Goal: Information Seeking & Learning: Learn about a topic

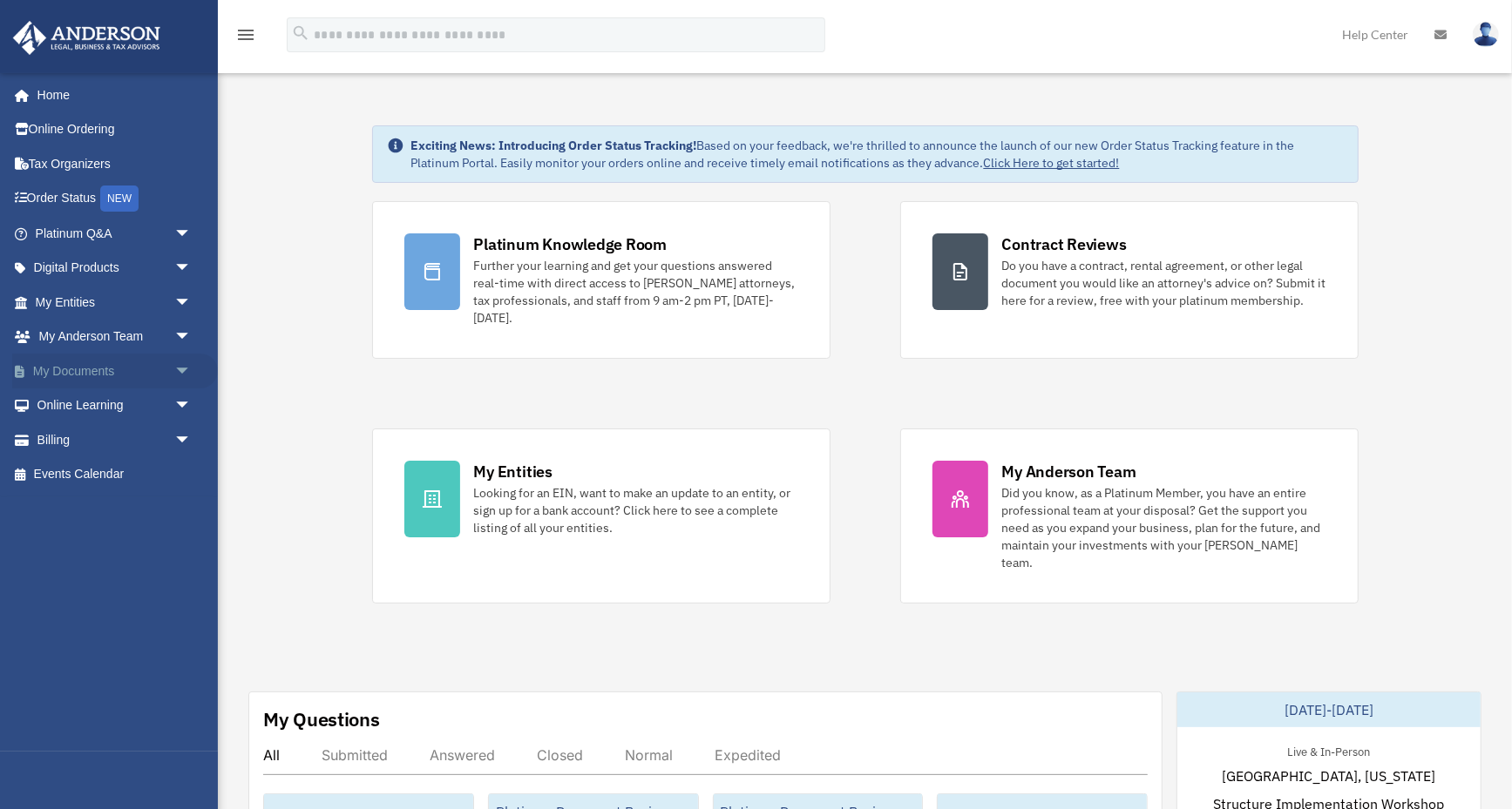
click at [182, 356] on span "arrow_drop_down" at bounding box center [191, 371] width 34 height 35
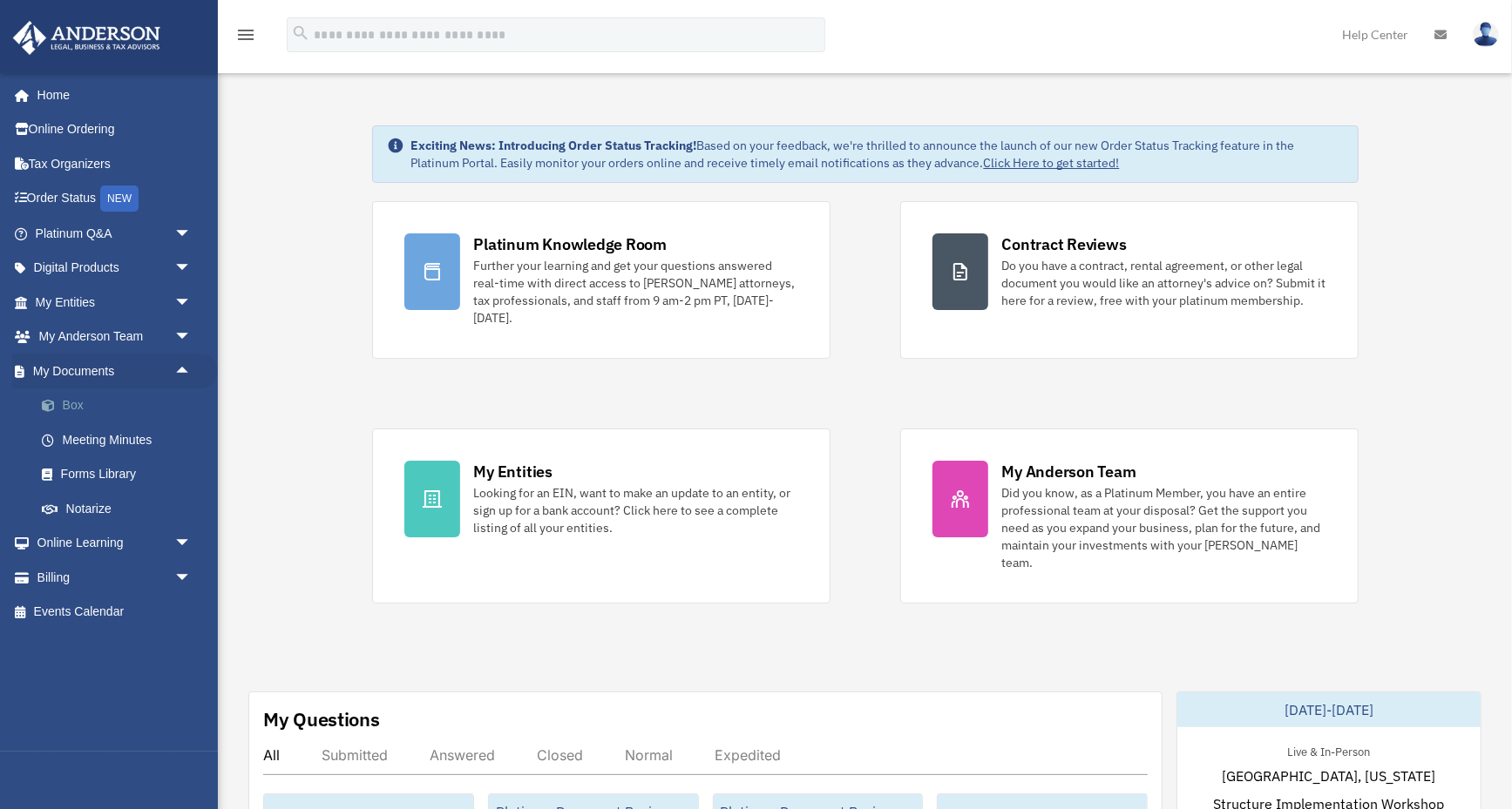
click at [80, 389] on link "Box" at bounding box center [121, 405] width 193 height 34
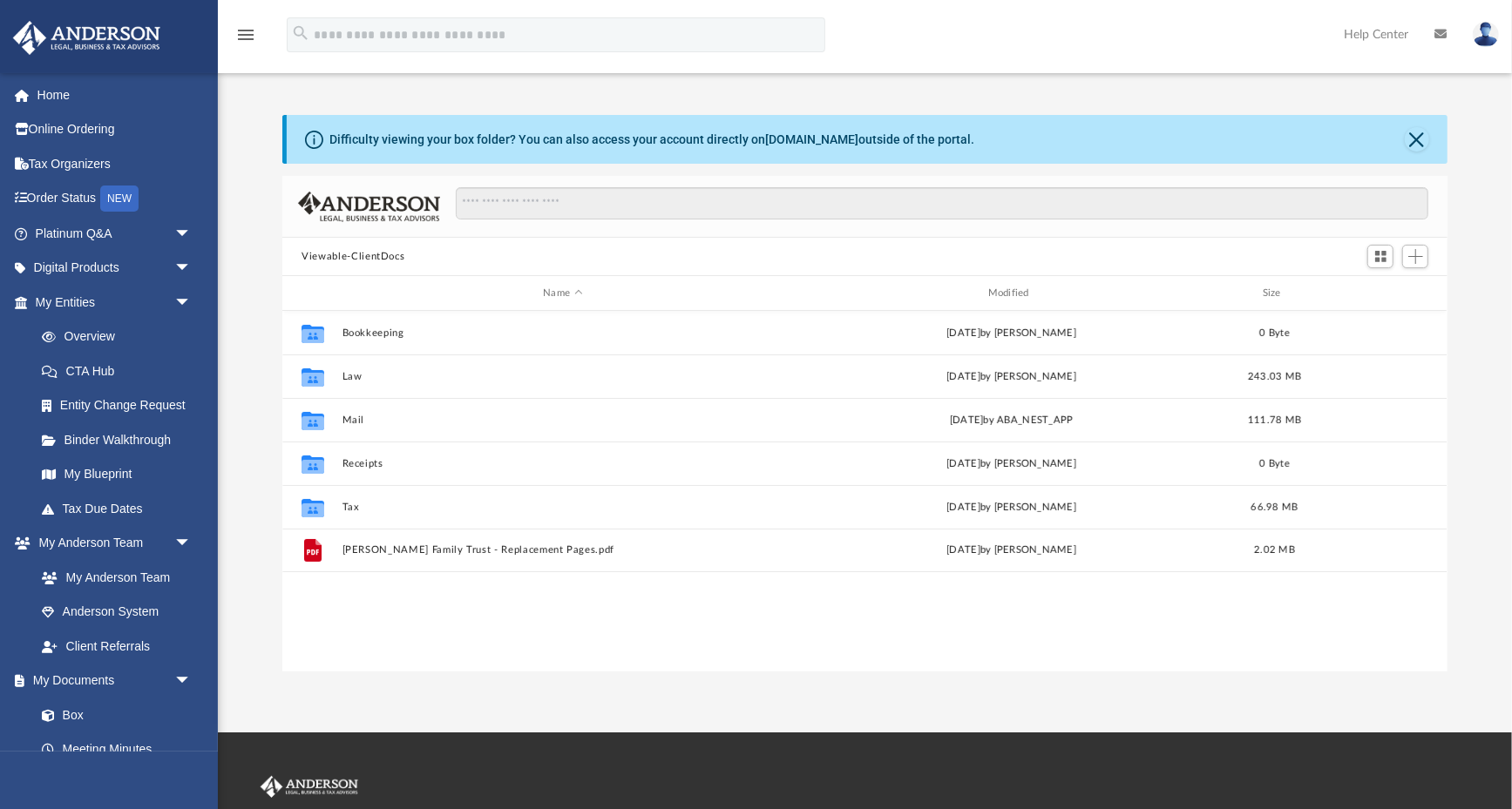
scroll to position [397, 1165]
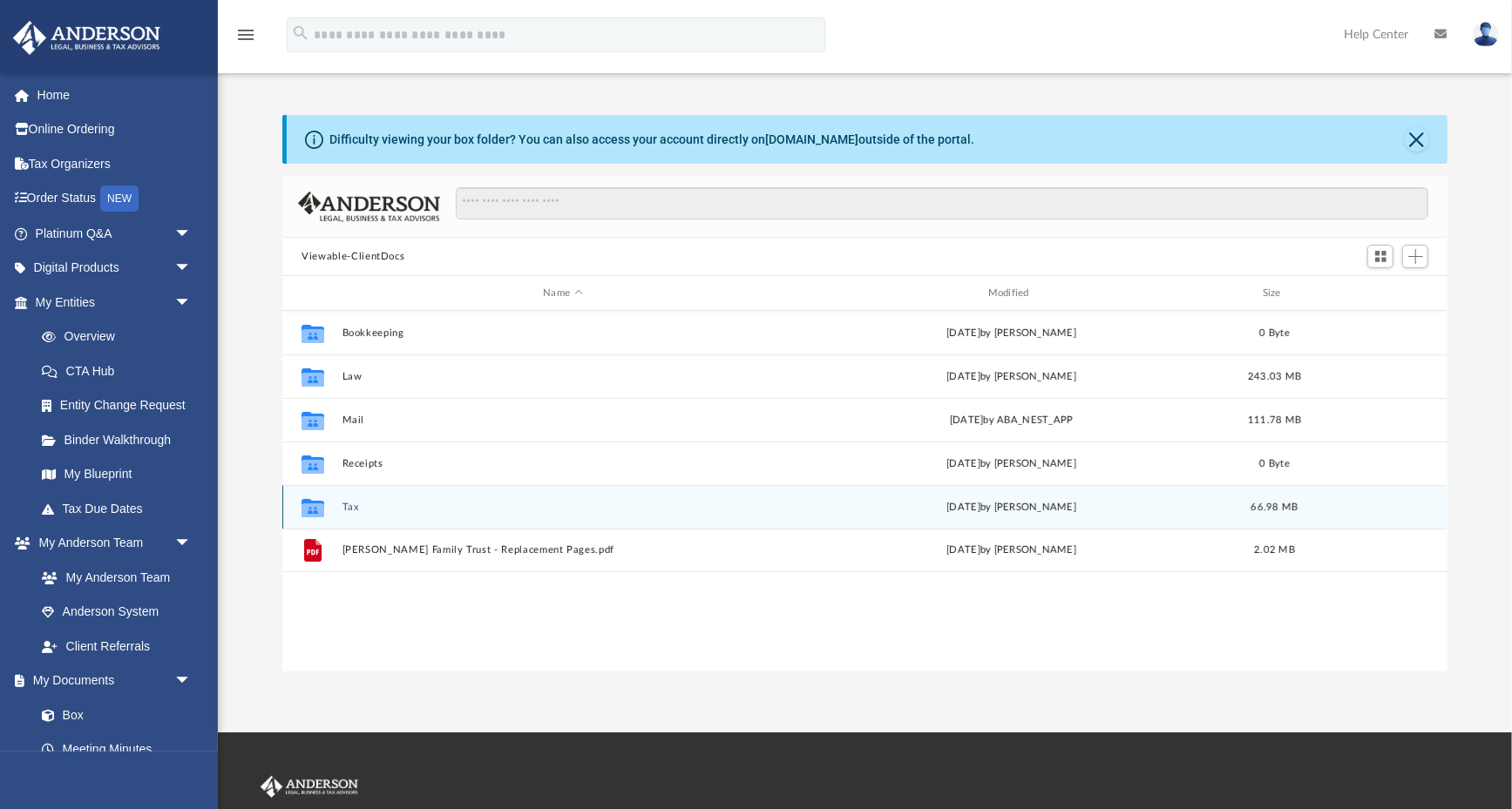
click at [346, 508] on button "Tax" at bounding box center [563, 508] width 441 height 12
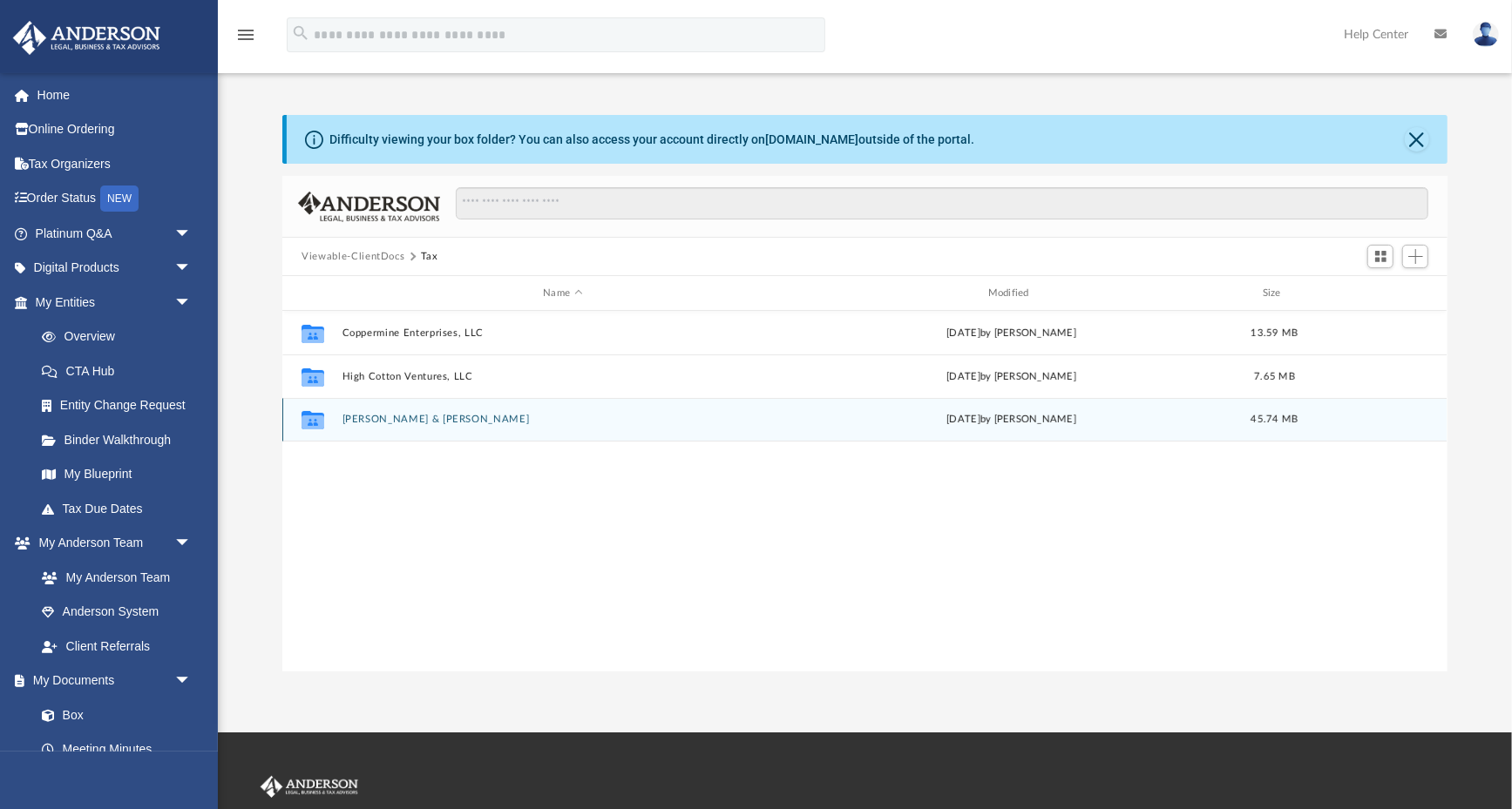
click at [402, 431] on div "Collaborated Folder [PERSON_NAME] & [PERSON_NAME][DATE] by [PERSON_NAME] 45.74 …" at bounding box center [864, 419] width 1165 height 43
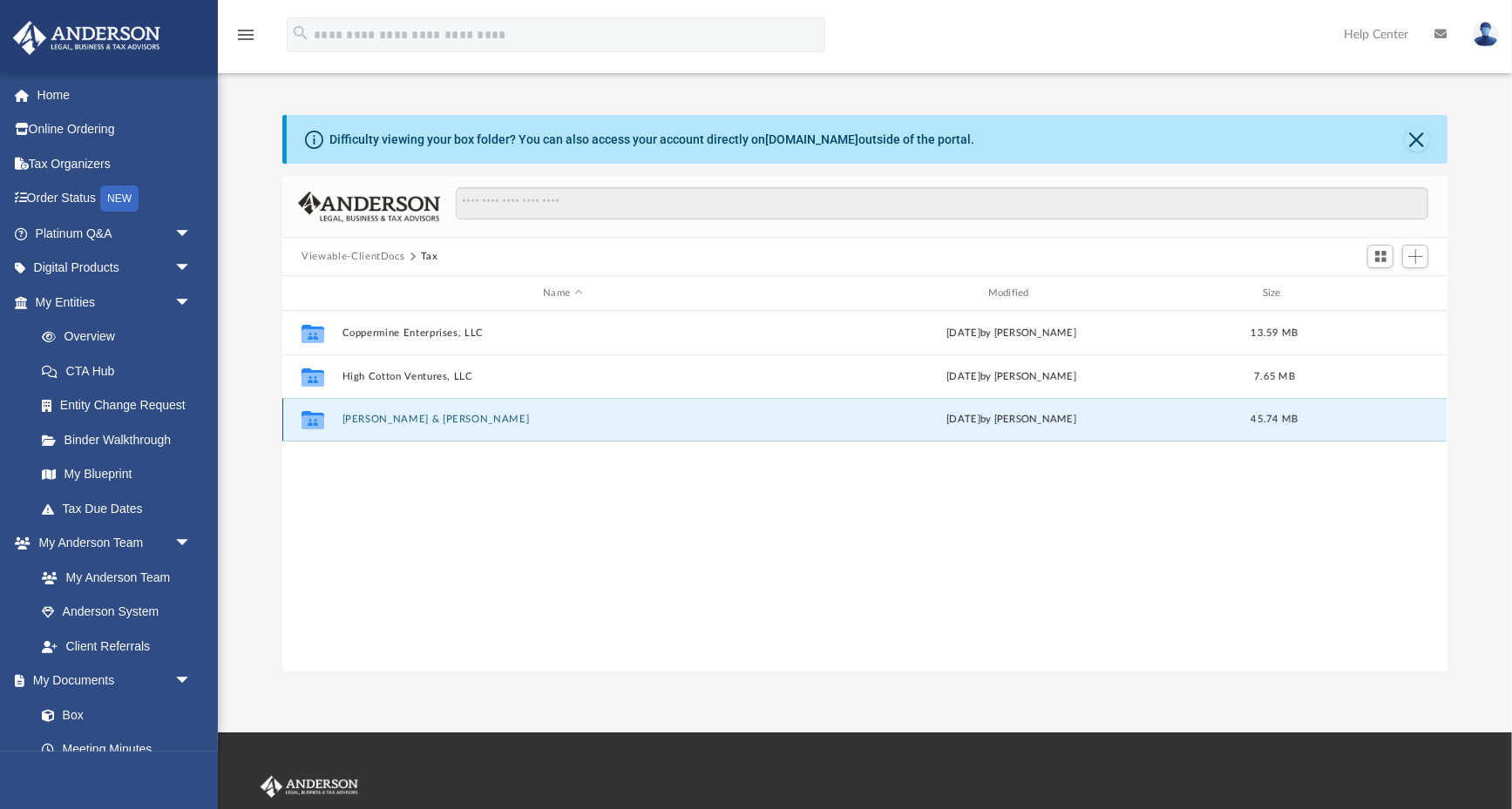
click at [402, 421] on button "[PERSON_NAME] & [PERSON_NAME]" at bounding box center [563, 419] width 441 height 12
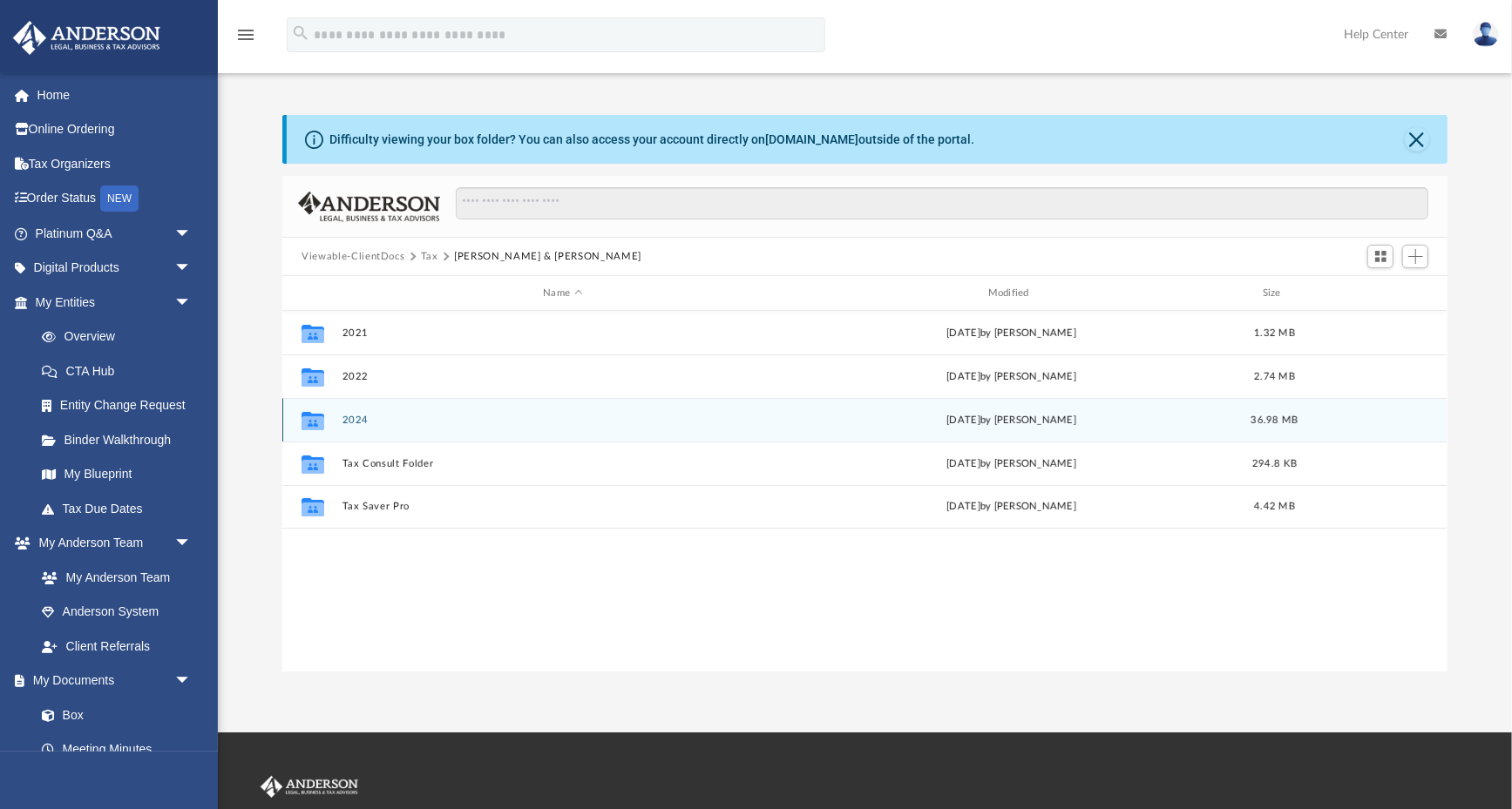
click at [352, 421] on button "2024" at bounding box center [563, 420] width 441 height 12
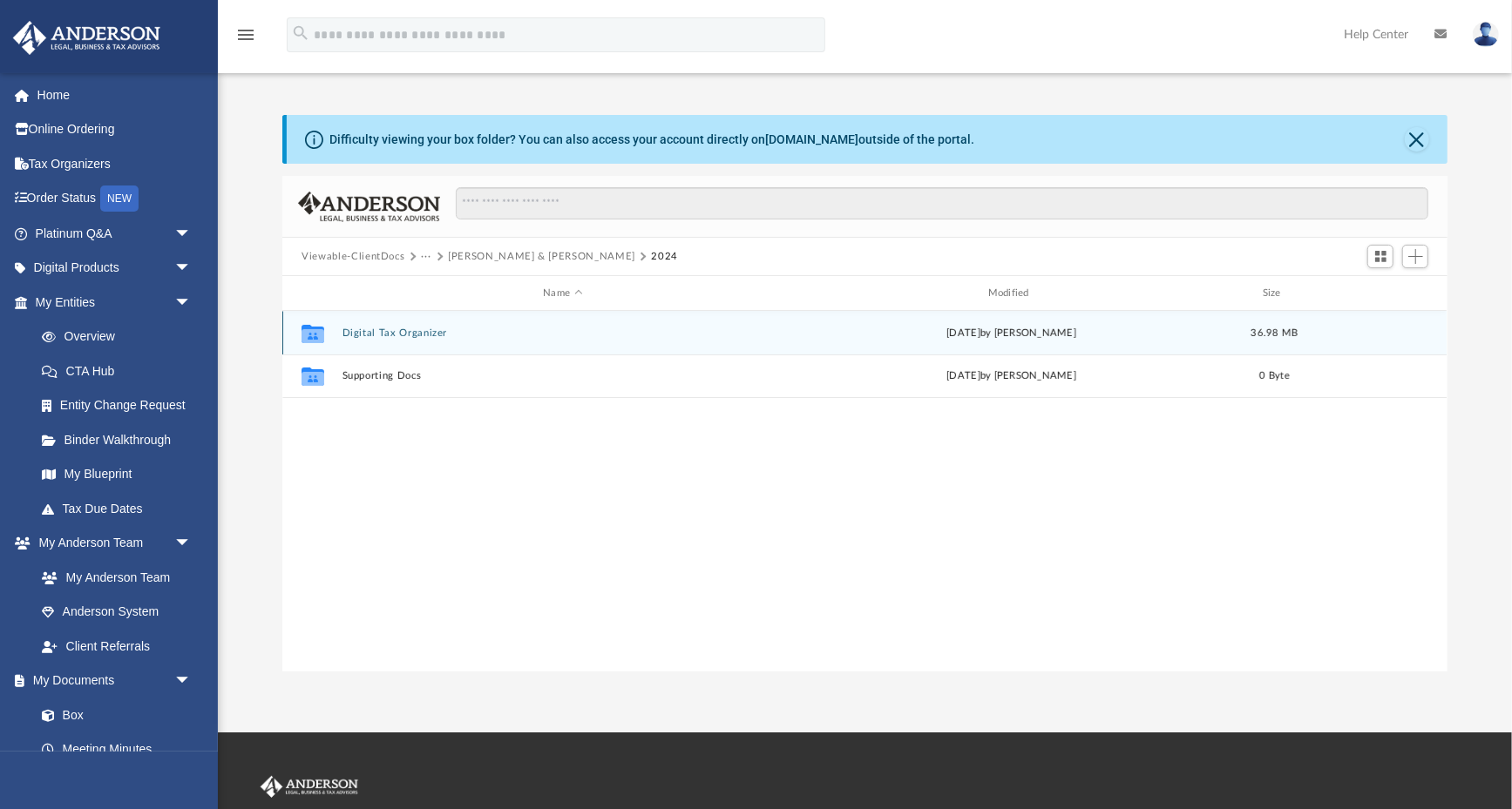
click at [402, 333] on button "Digital Tax Organizer" at bounding box center [563, 334] width 441 height 12
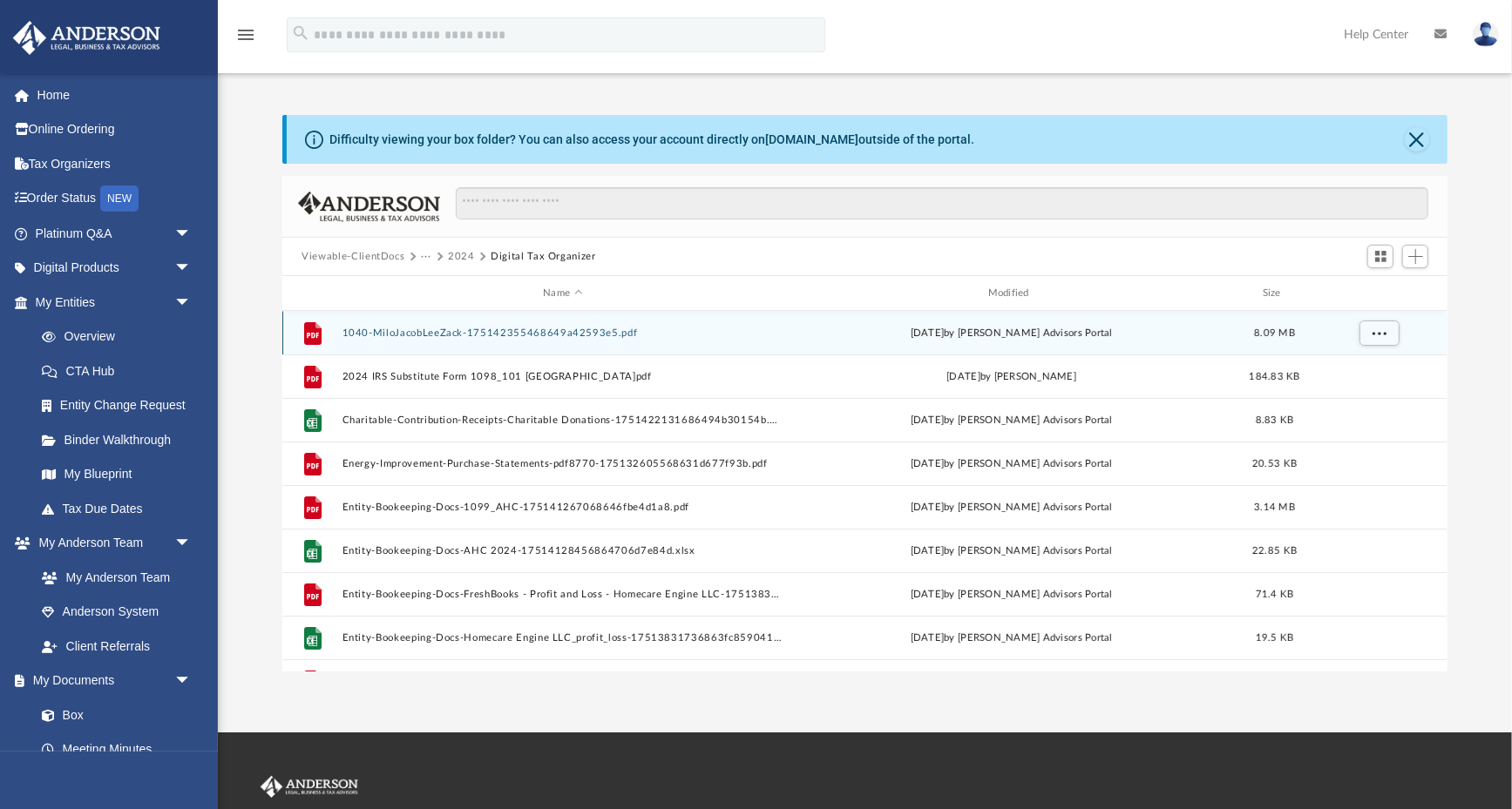
click at [472, 321] on div "File 1040-MiloJacobLeeZack-175142355468649a42593e5.pdf [DATE] by [PERSON_NAME] …" at bounding box center [864, 333] width 1165 height 43
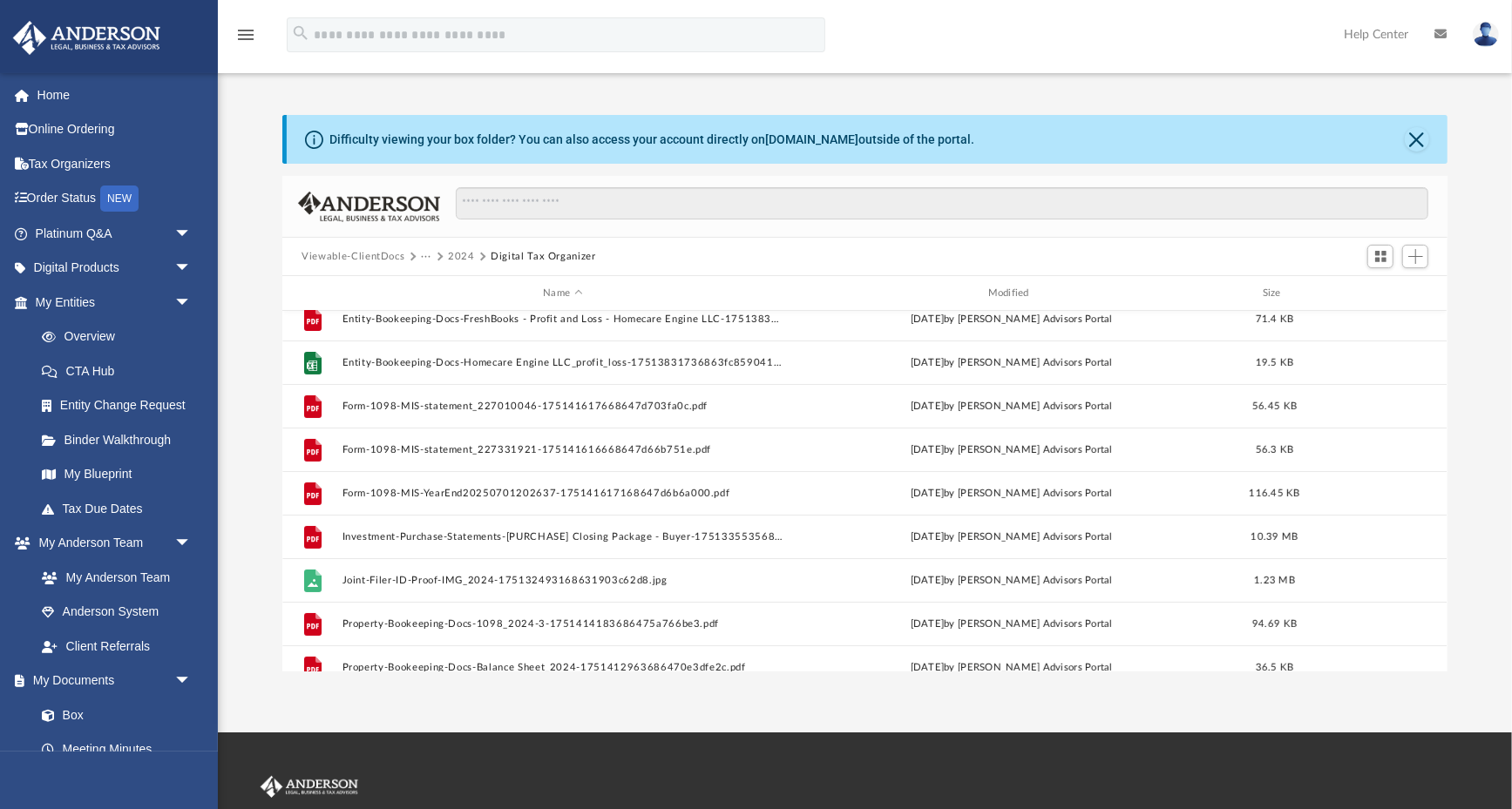
scroll to position [274, 0]
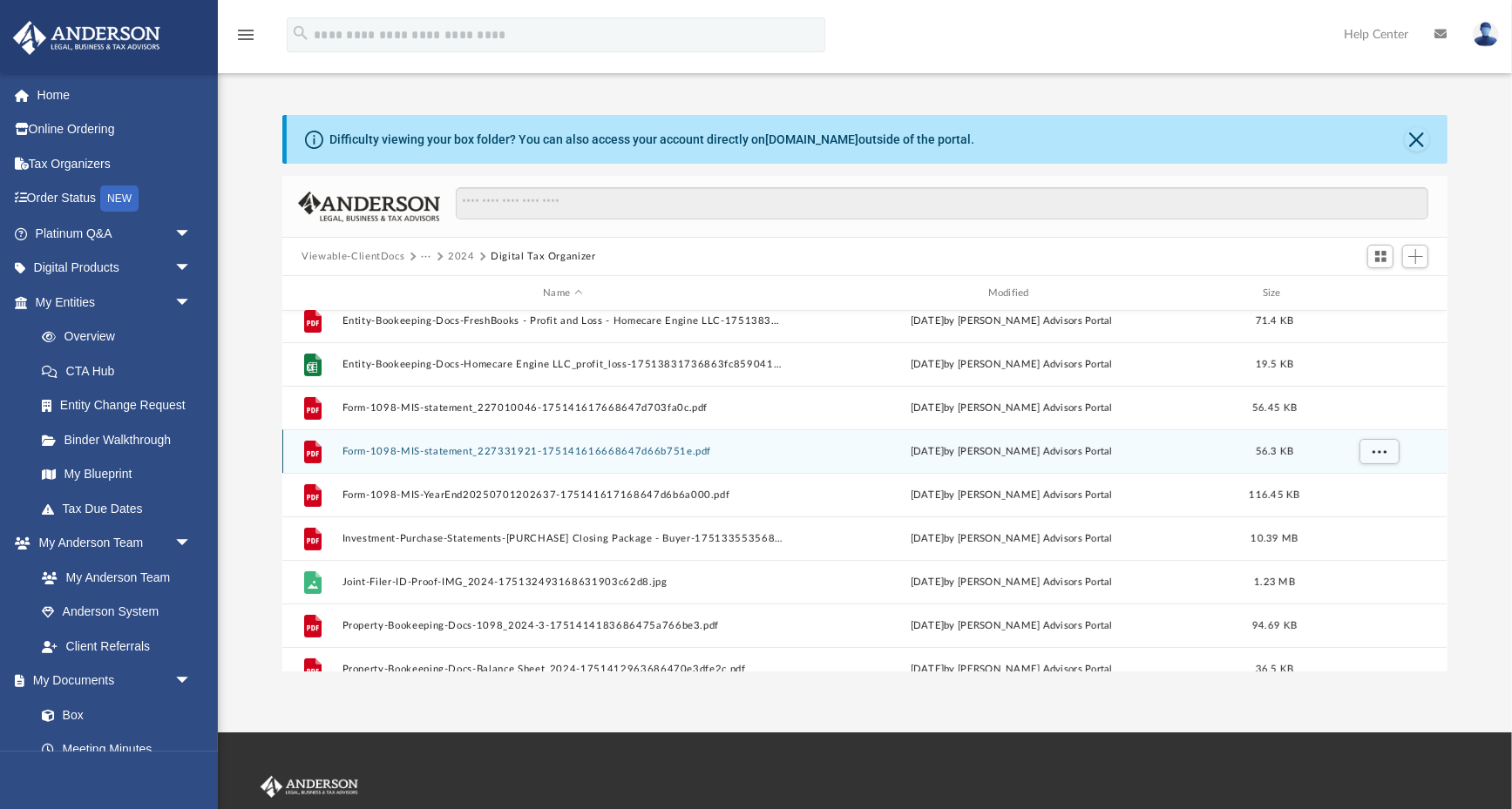
click at [451, 451] on button "Form-1098-MIS-statement_227331921-175141616668647d66b751e.pdf" at bounding box center [563, 452] width 441 height 12
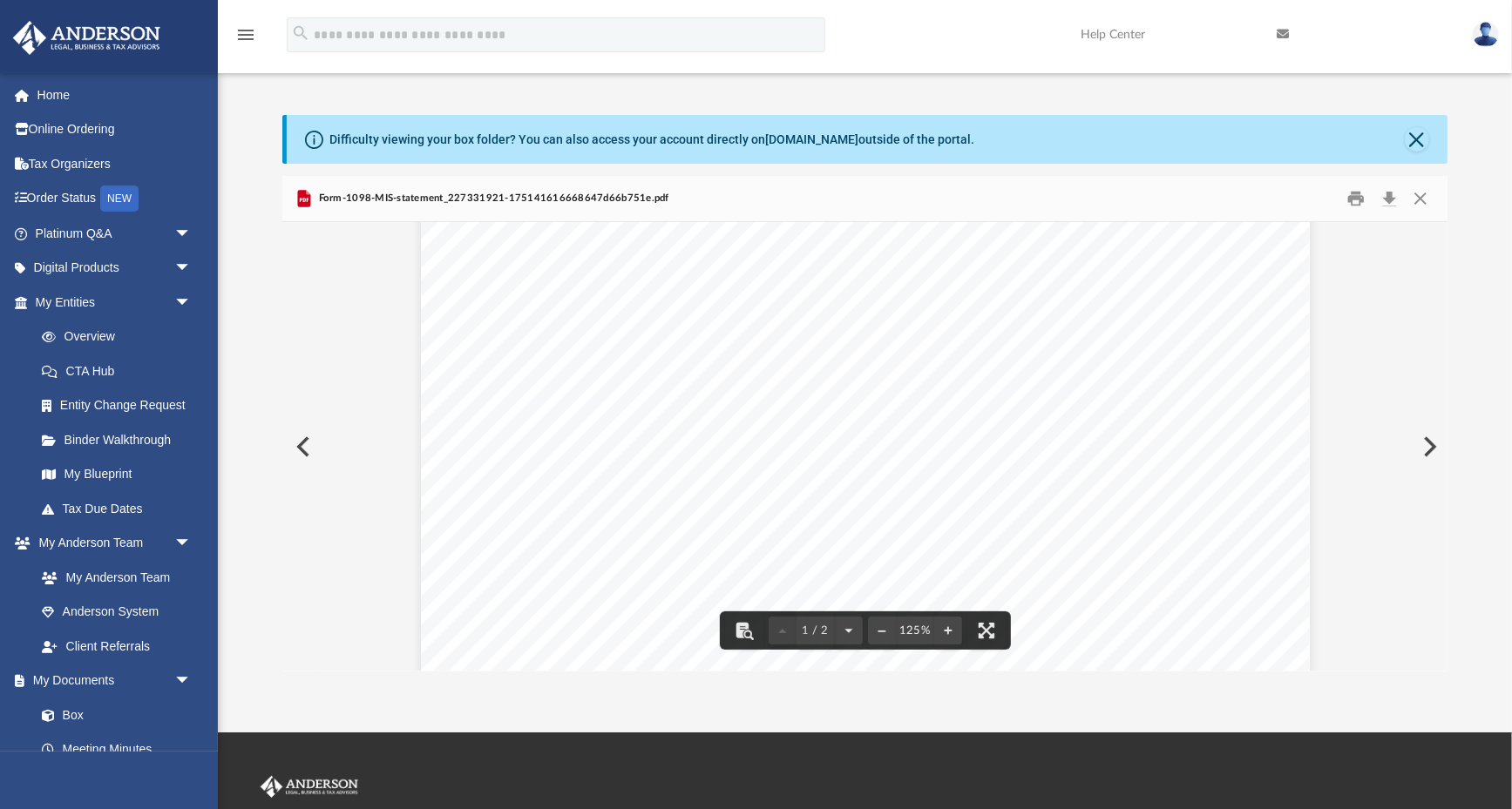
scroll to position [72, 0]
drag, startPoint x: 948, startPoint y: 310, endPoint x: 891, endPoint y: 310, distance: 57.0
click at [891, 310] on span "13,791.95" at bounding box center [919, 313] width 58 height 13
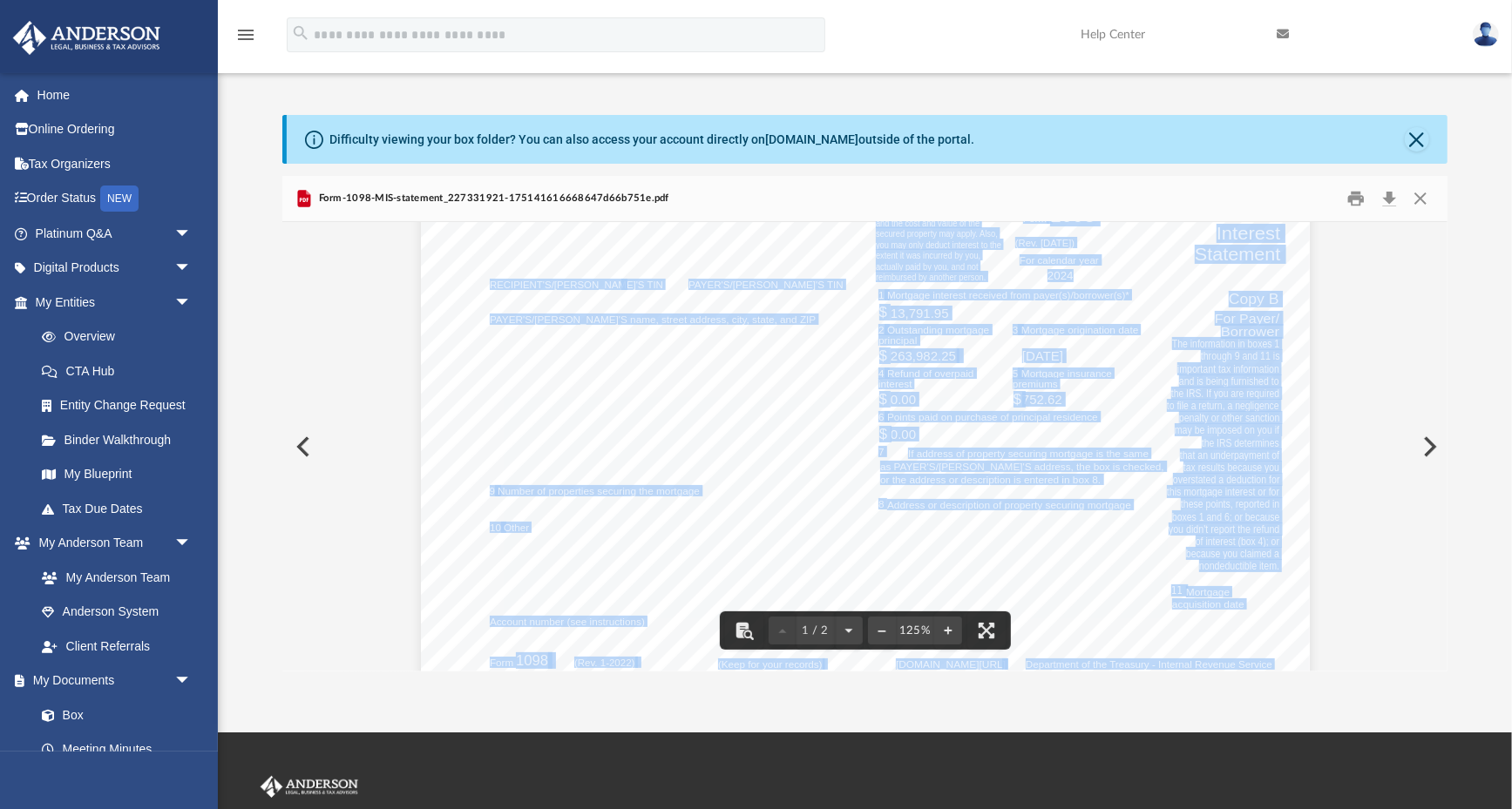
drag, startPoint x: 891, startPoint y: 310, endPoint x: 986, endPoint y: 313, distance: 95.0
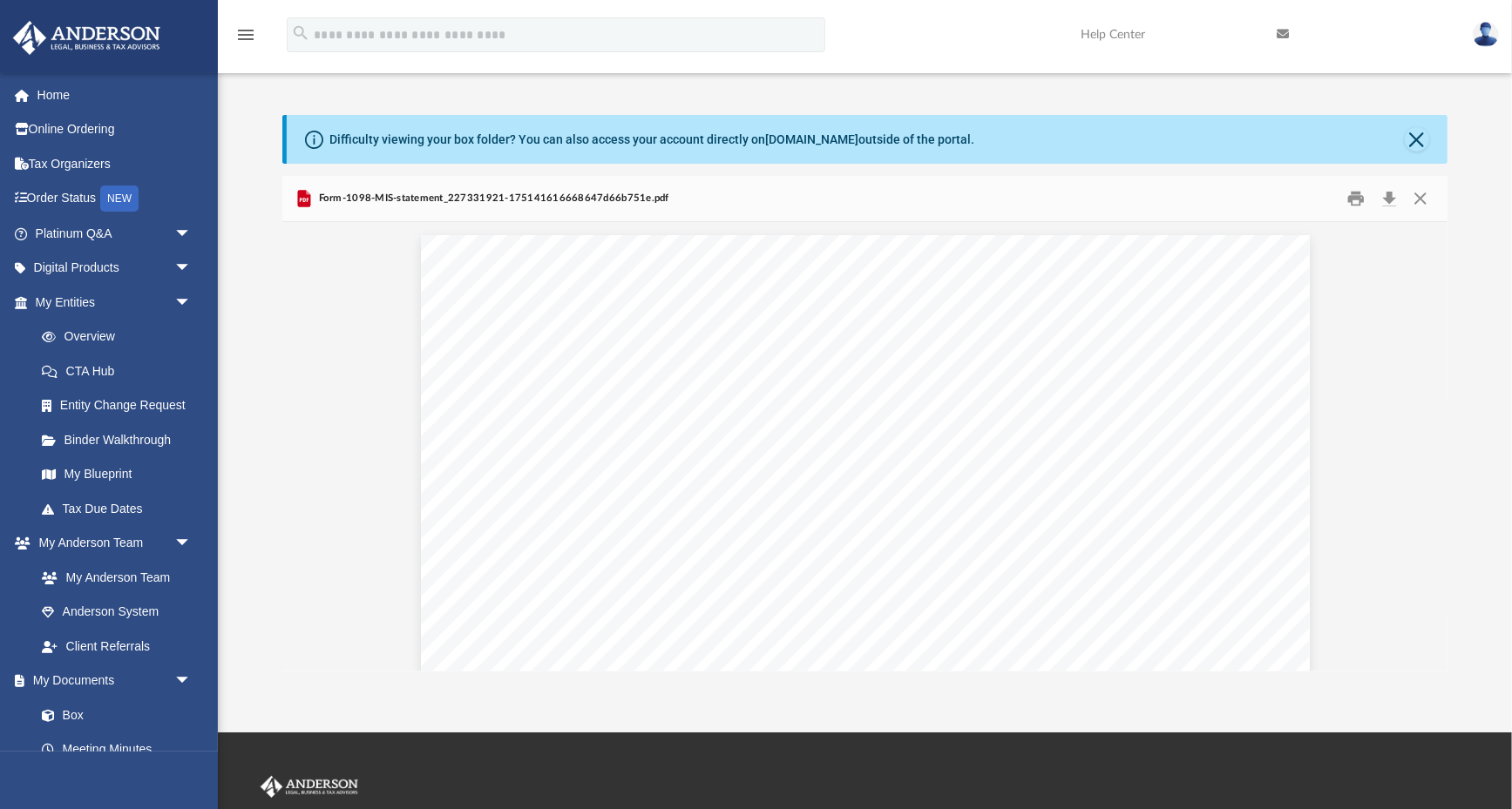
scroll to position [0, 0]
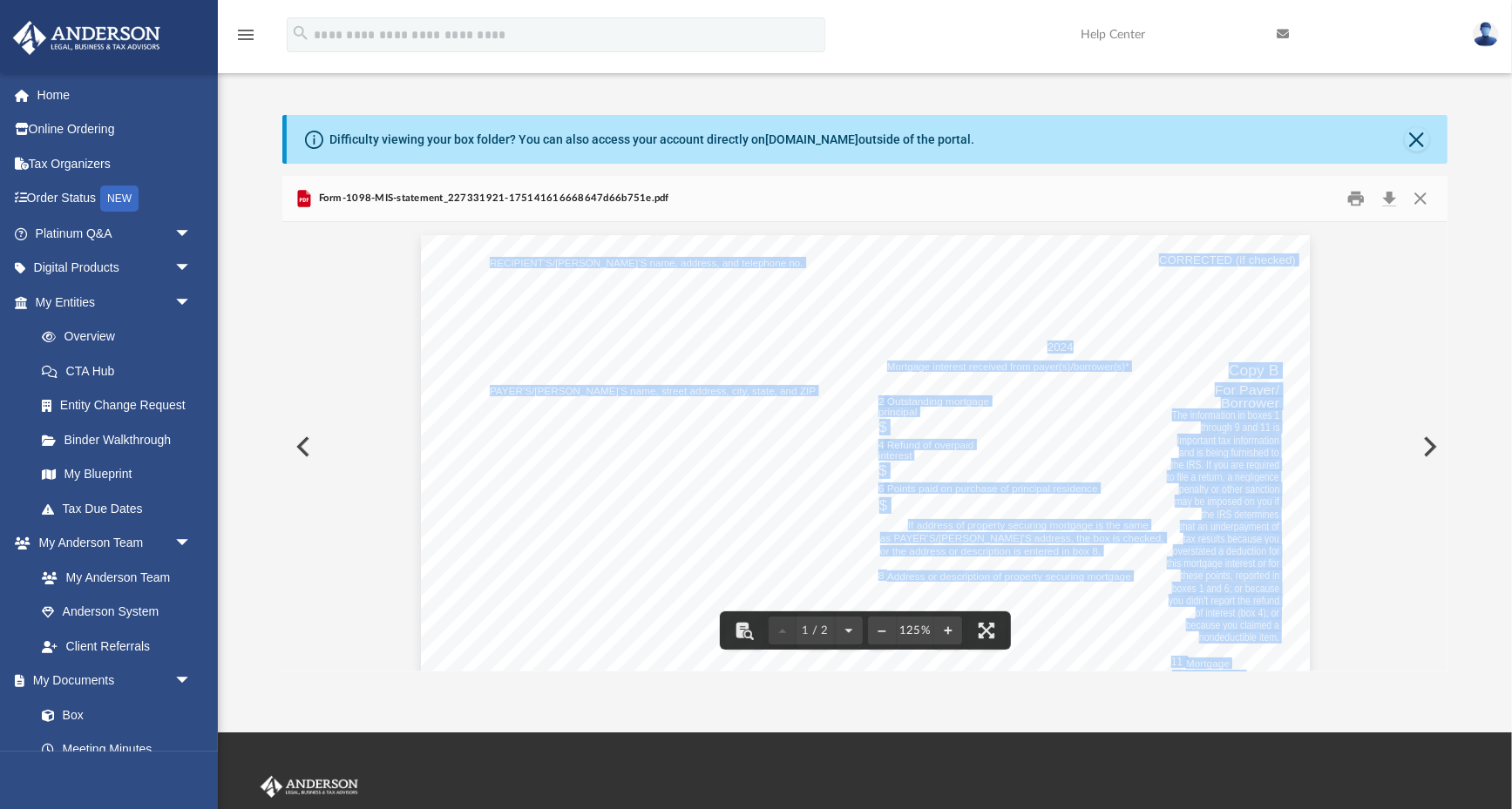
drag, startPoint x: 966, startPoint y: 424, endPoint x: 885, endPoint y: 365, distance: 100.2
click at [885, 365] on span "Page 1" at bounding box center [885, 366] width 3 height 11
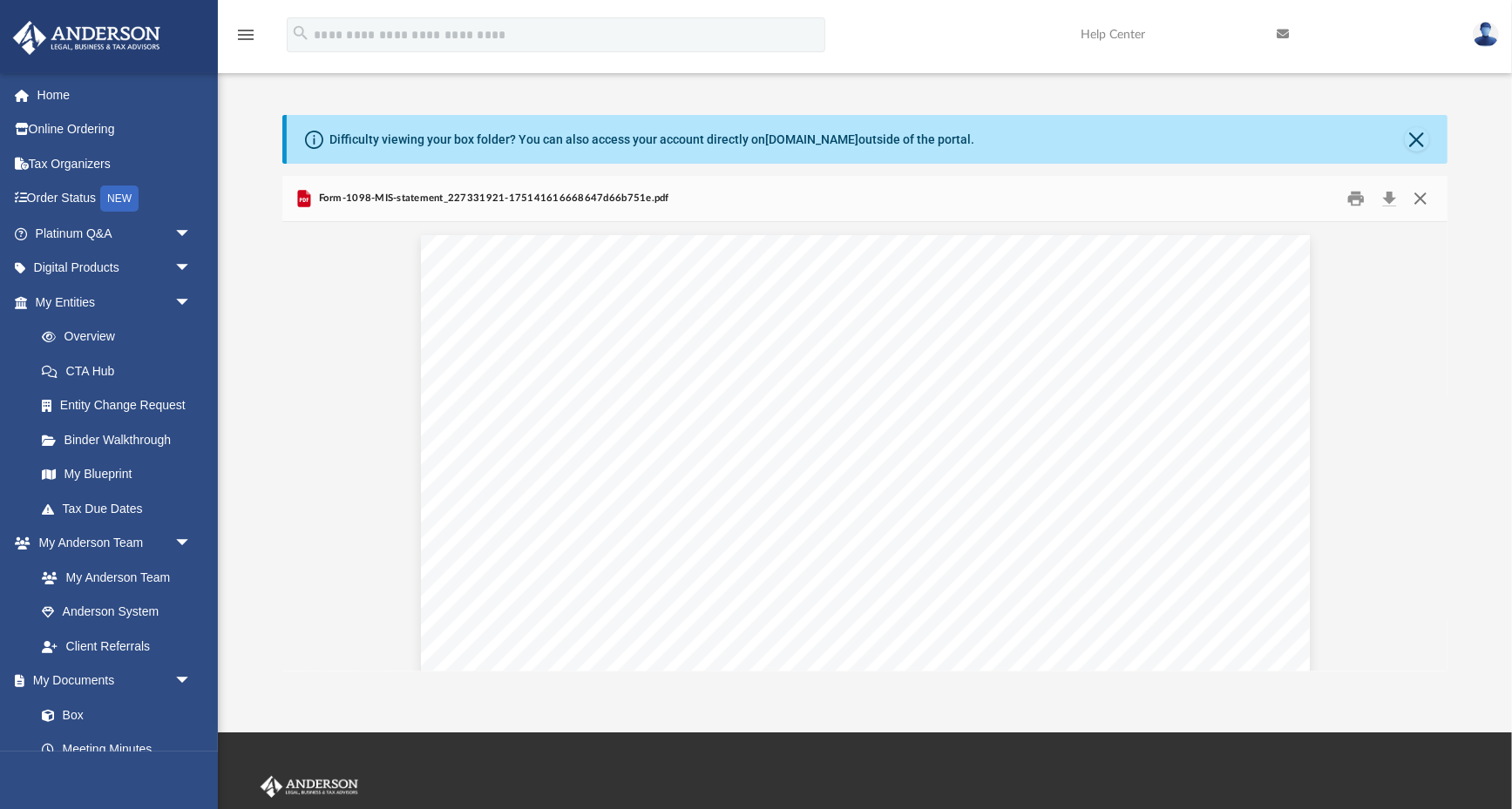
click at [1423, 198] on button "Close" at bounding box center [1419, 199] width 32 height 27
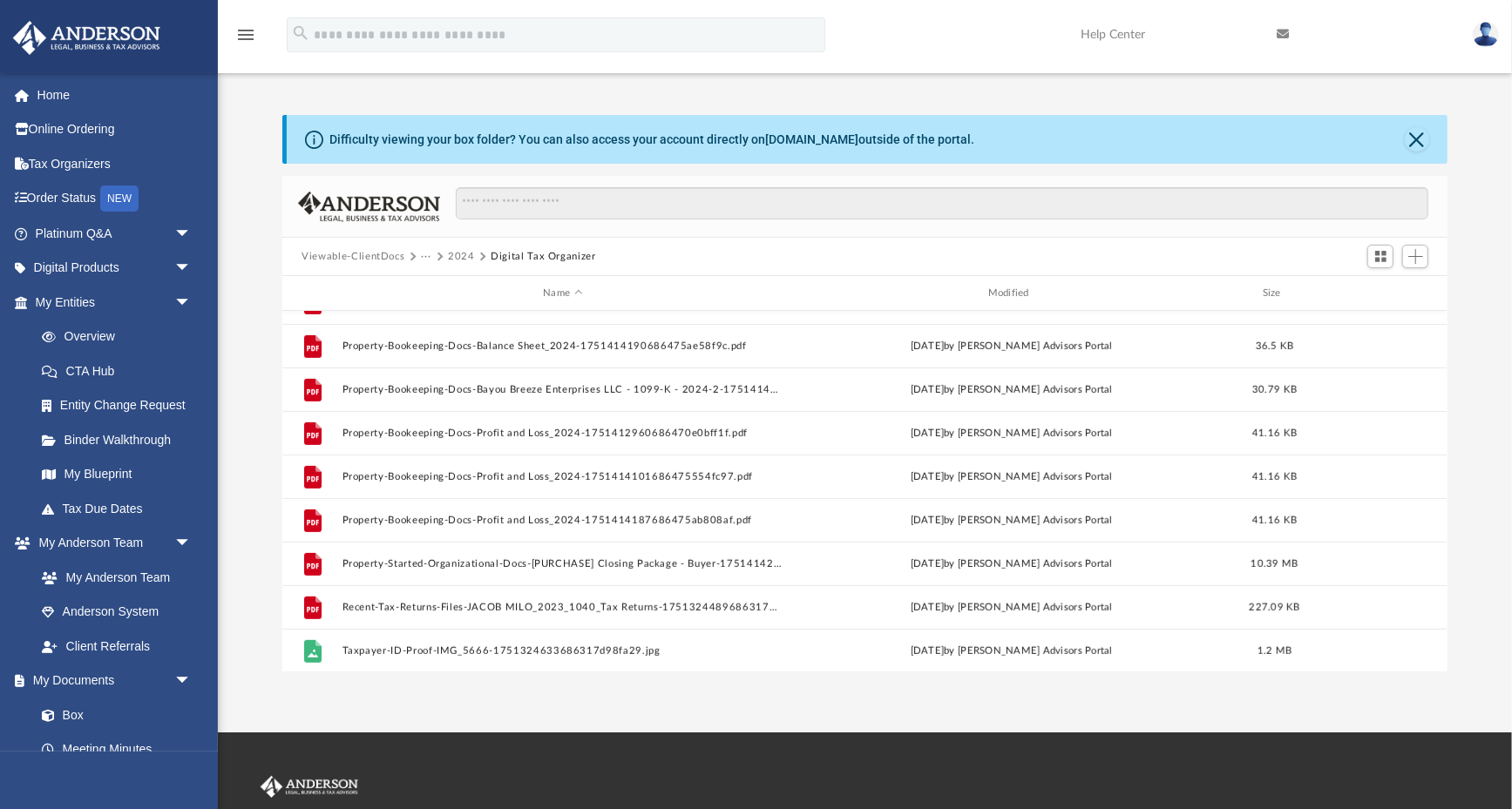
scroll to position [651, 0]
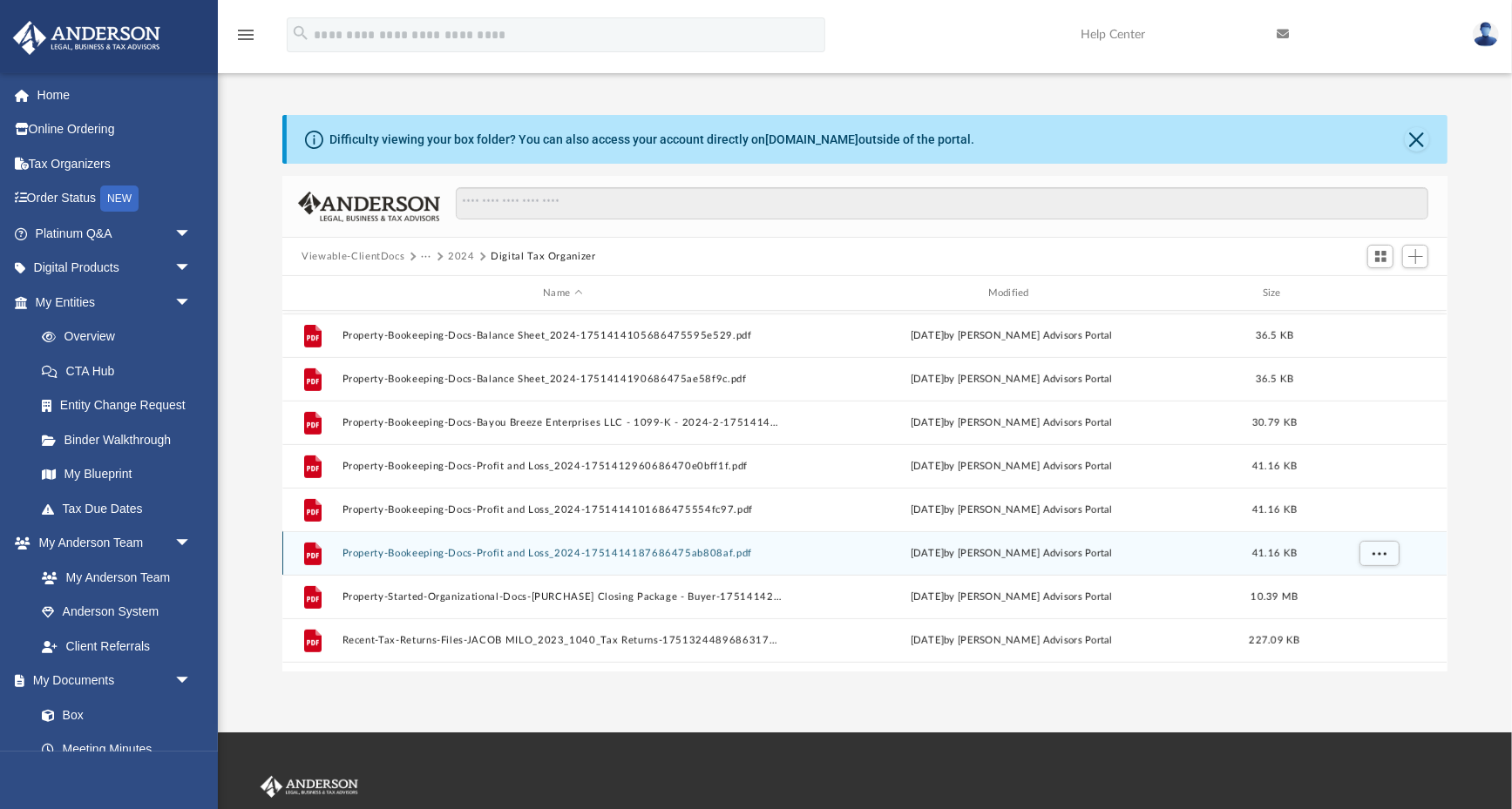
click at [431, 550] on button "Property-Bookeeping-Docs-Profit and Loss_2024-1751414187686475ab808af.pdf" at bounding box center [563, 554] width 441 height 12
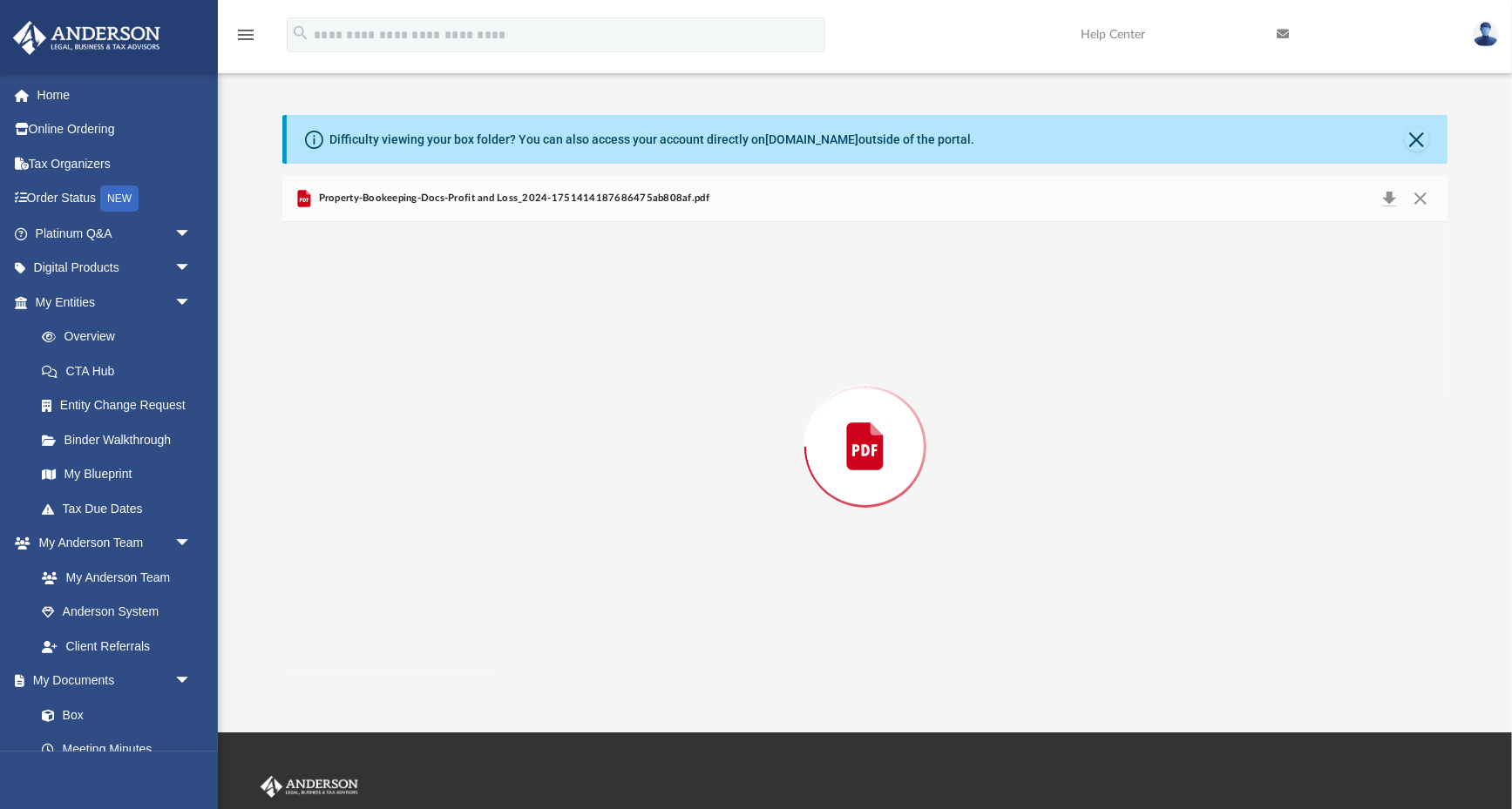
click at [431, 550] on div "Preview" at bounding box center [864, 447] width 1165 height 450
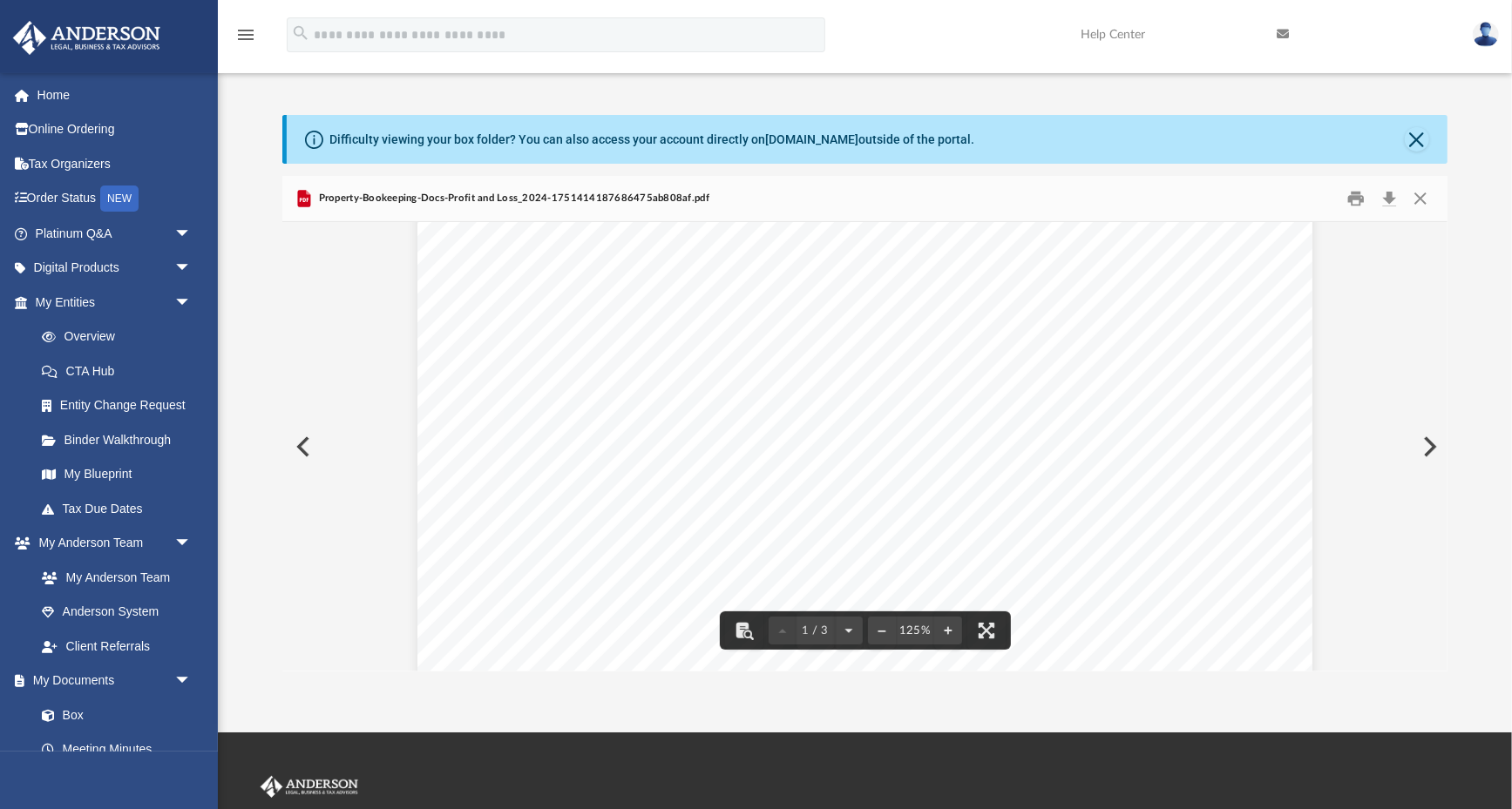
scroll to position [31, 0]
click at [1416, 201] on button "Close" at bounding box center [1419, 199] width 32 height 27
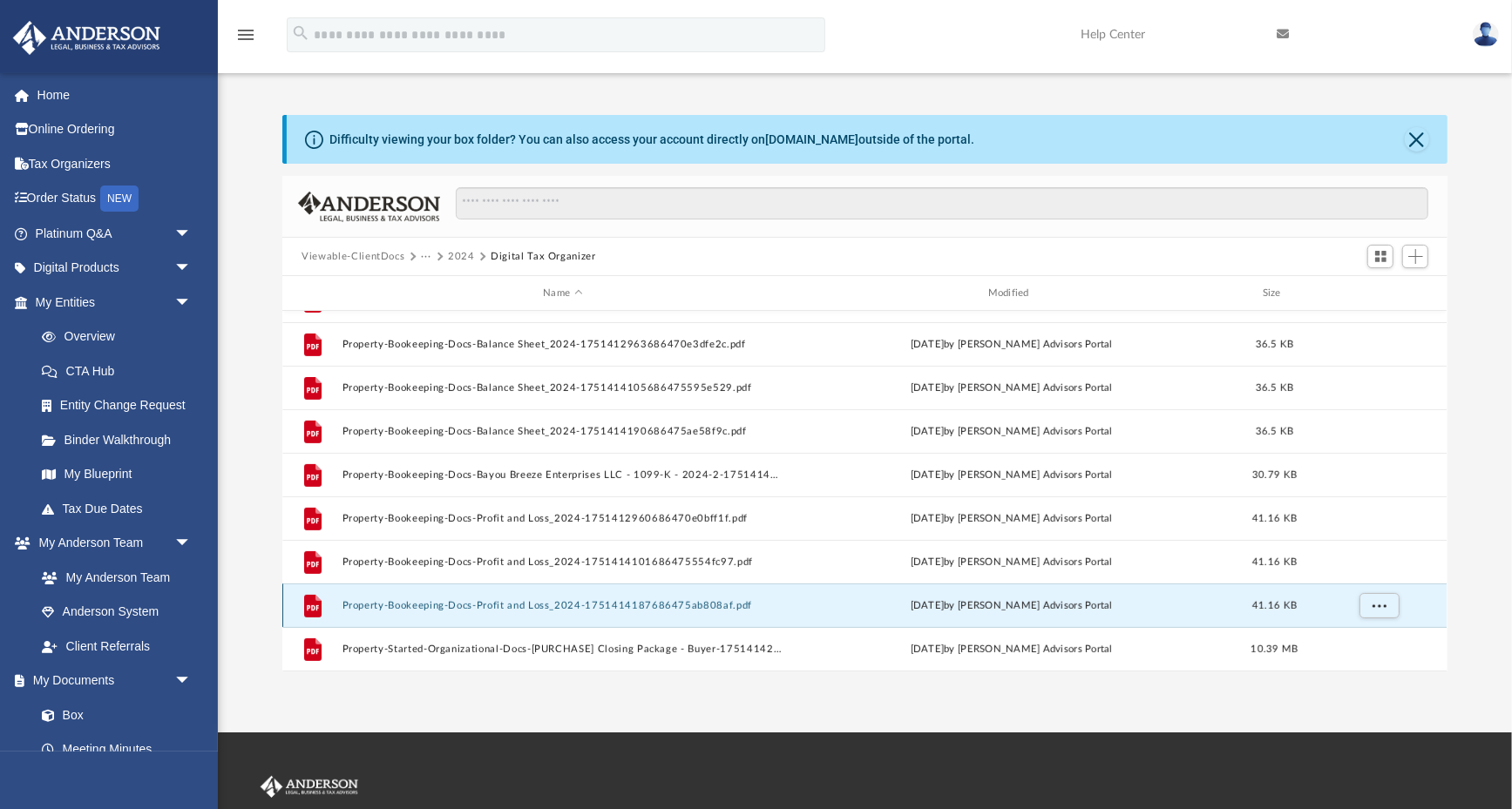
scroll to position [595, 0]
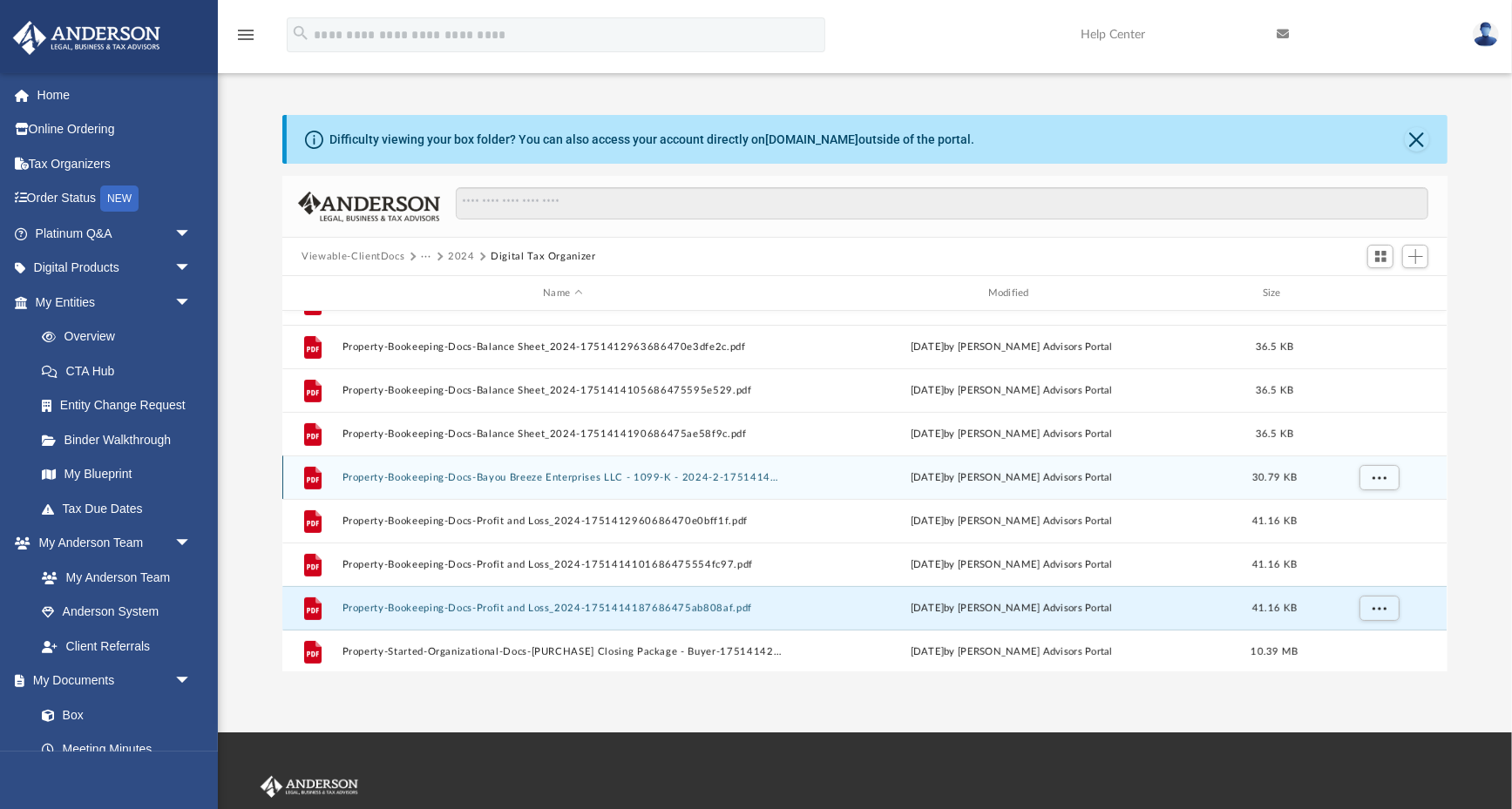
click at [534, 480] on button "Property-Bookeeping-Docs-Bayou Breeze Enterprises LLC - 1099-K - 2024-2-1751414…" at bounding box center [563, 478] width 441 height 12
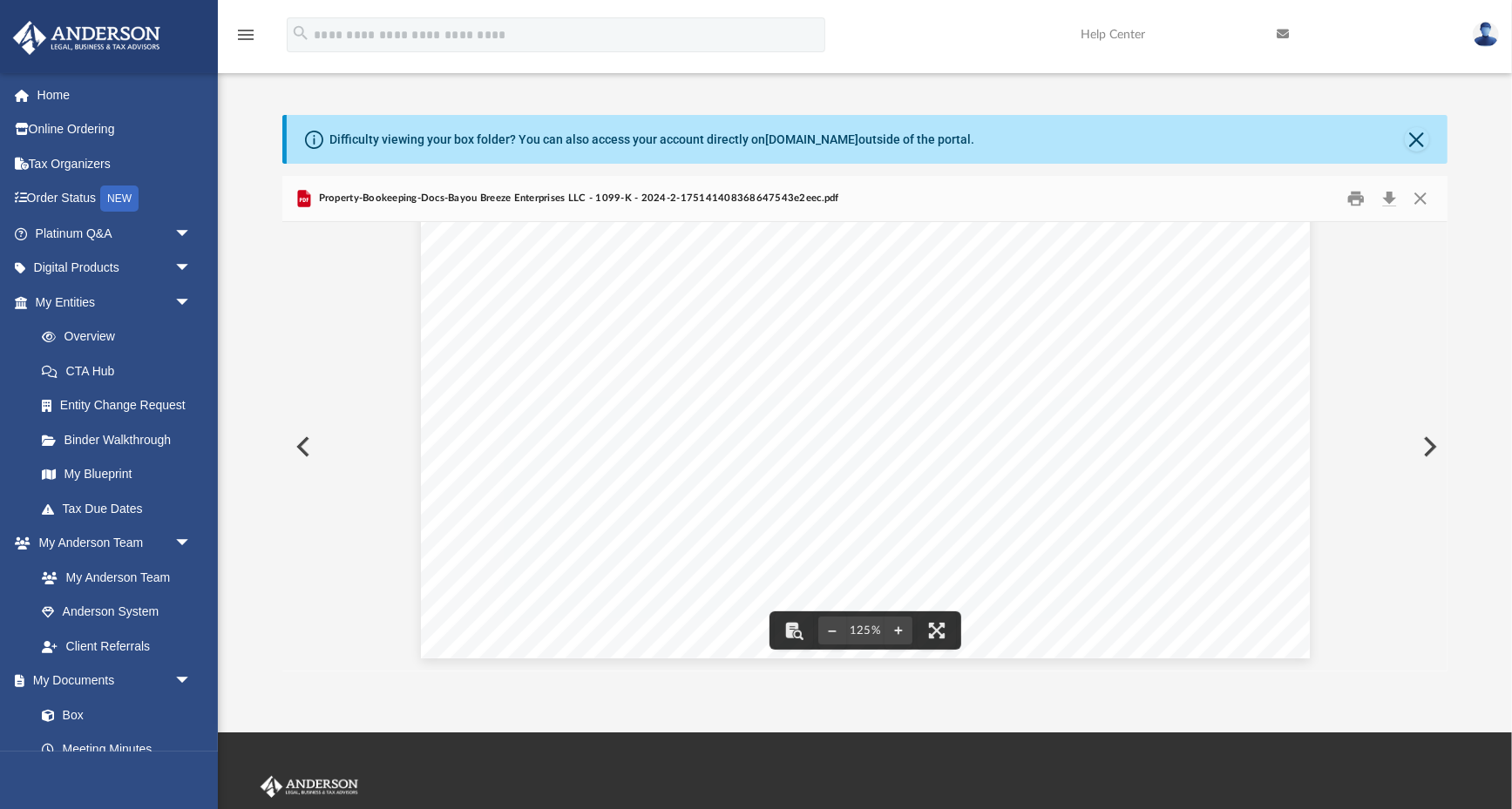
scroll to position [726, 0]
click at [1424, 201] on button "Close" at bounding box center [1419, 199] width 32 height 27
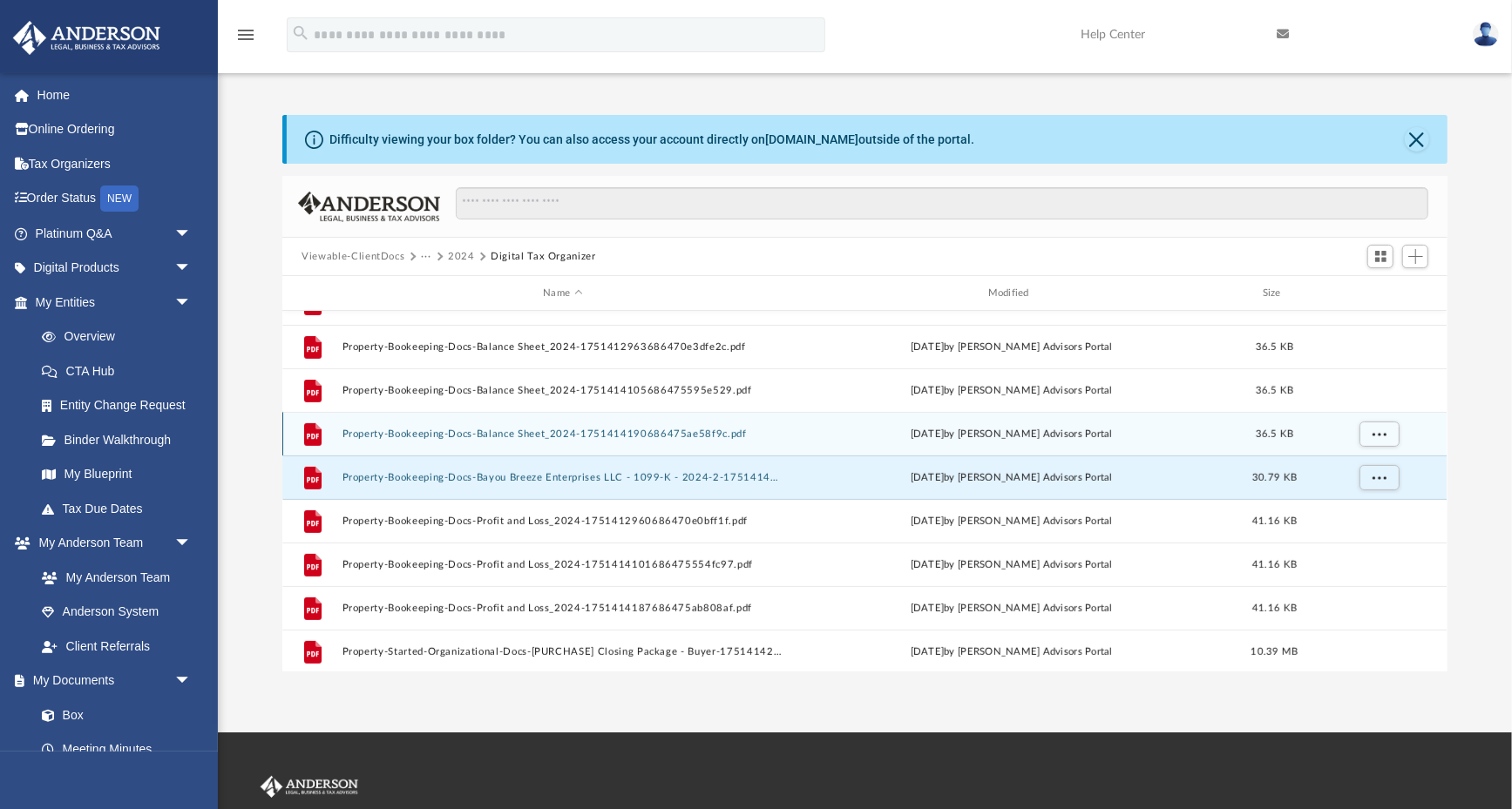
click at [467, 428] on button "Property-Bookeeping-Docs-Balance Sheet_2024-1751414190686475ae58f9c.pdf" at bounding box center [563, 434] width 441 height 12
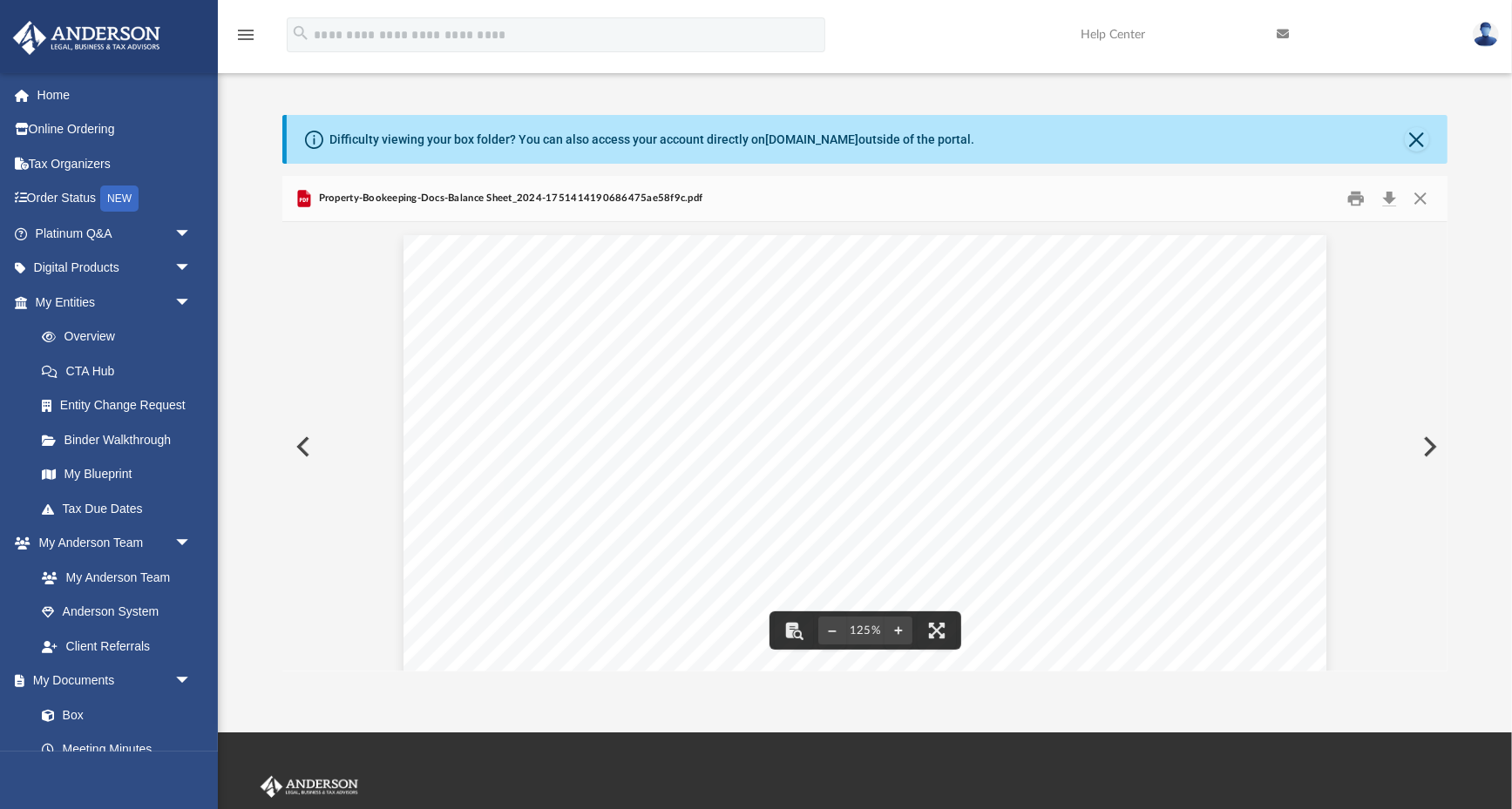
scroll to position [0, 0]
click at [1424, 444] on button "Preview" at bounding box center [1427, 447] width 38 height 49
click at [293, 439] on button "Preview" at bounding box center [301, 447] width 38 height 49
click at [1415, 193] on button "Close" at bounding box center [1419, 199] width 32 height 27
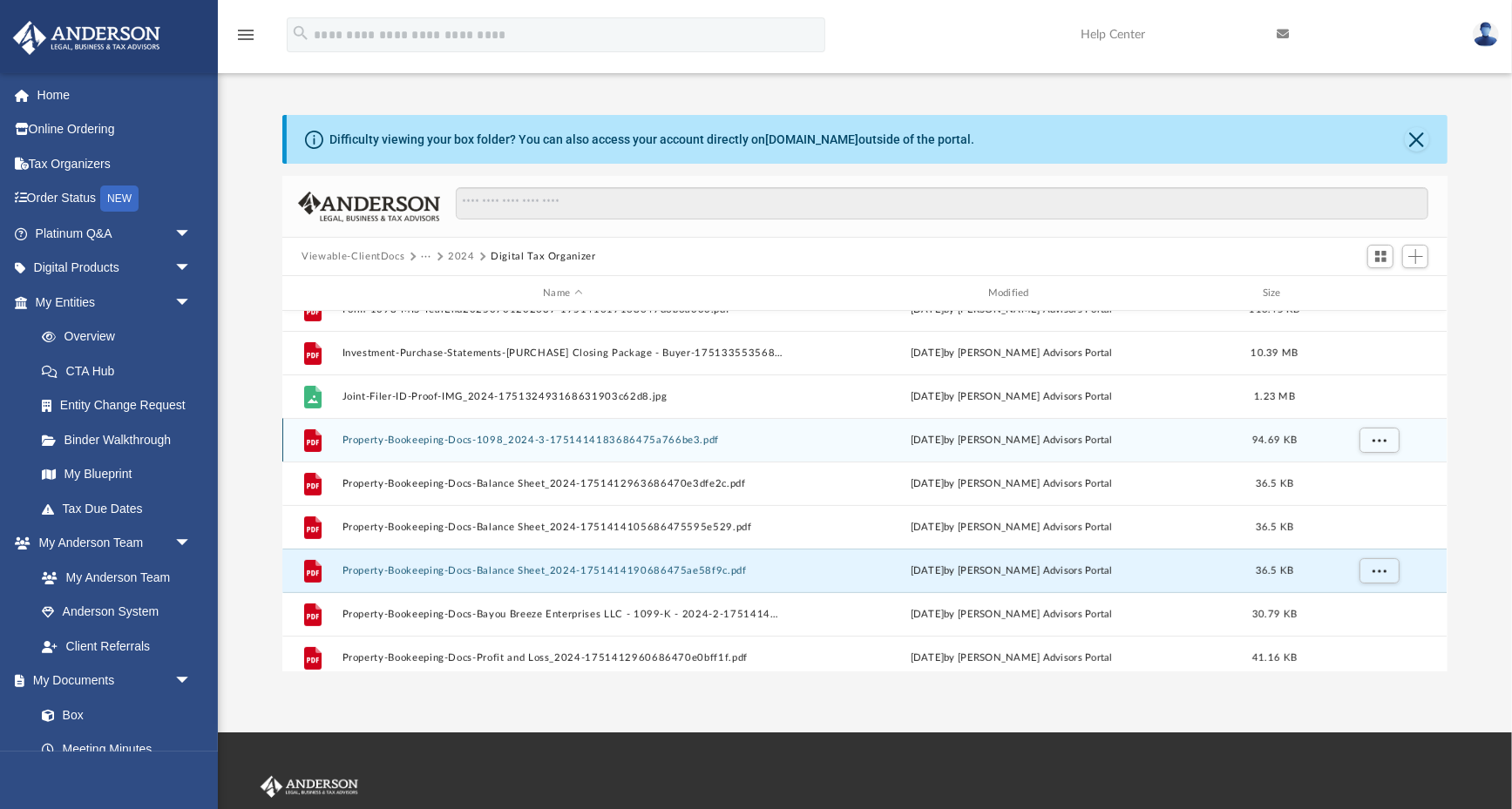
click at [468, 440] on button "Property-Bookeeping-Docs-1098_2024-3-1751414183686475a766be3.pdf" at bounding box center [563, 441] width 441 height 12
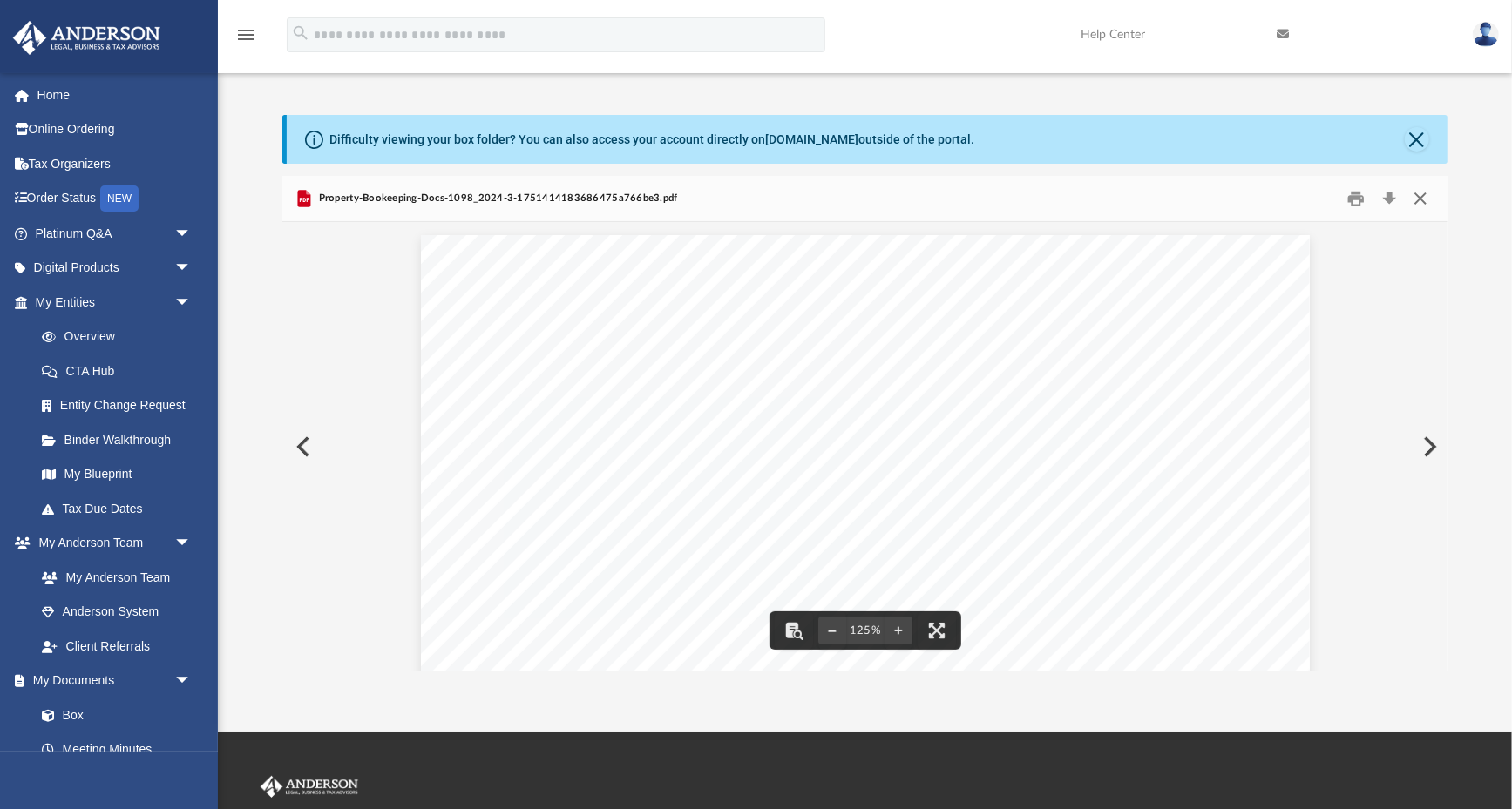
click at [1419, 199] on button "Close" at bounding box center [1419, 199] width 32 height 27
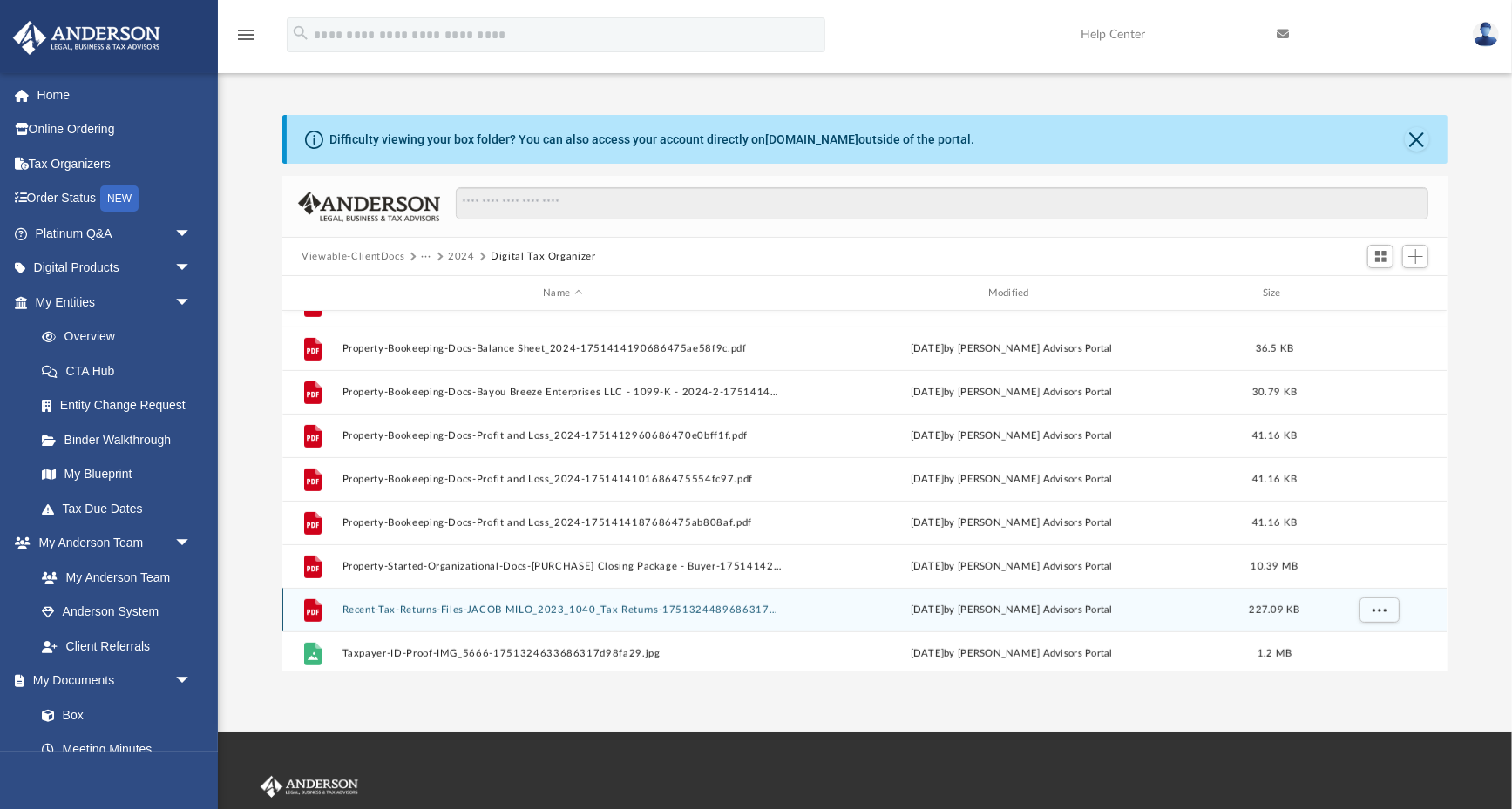
scroll to position [665, 0]
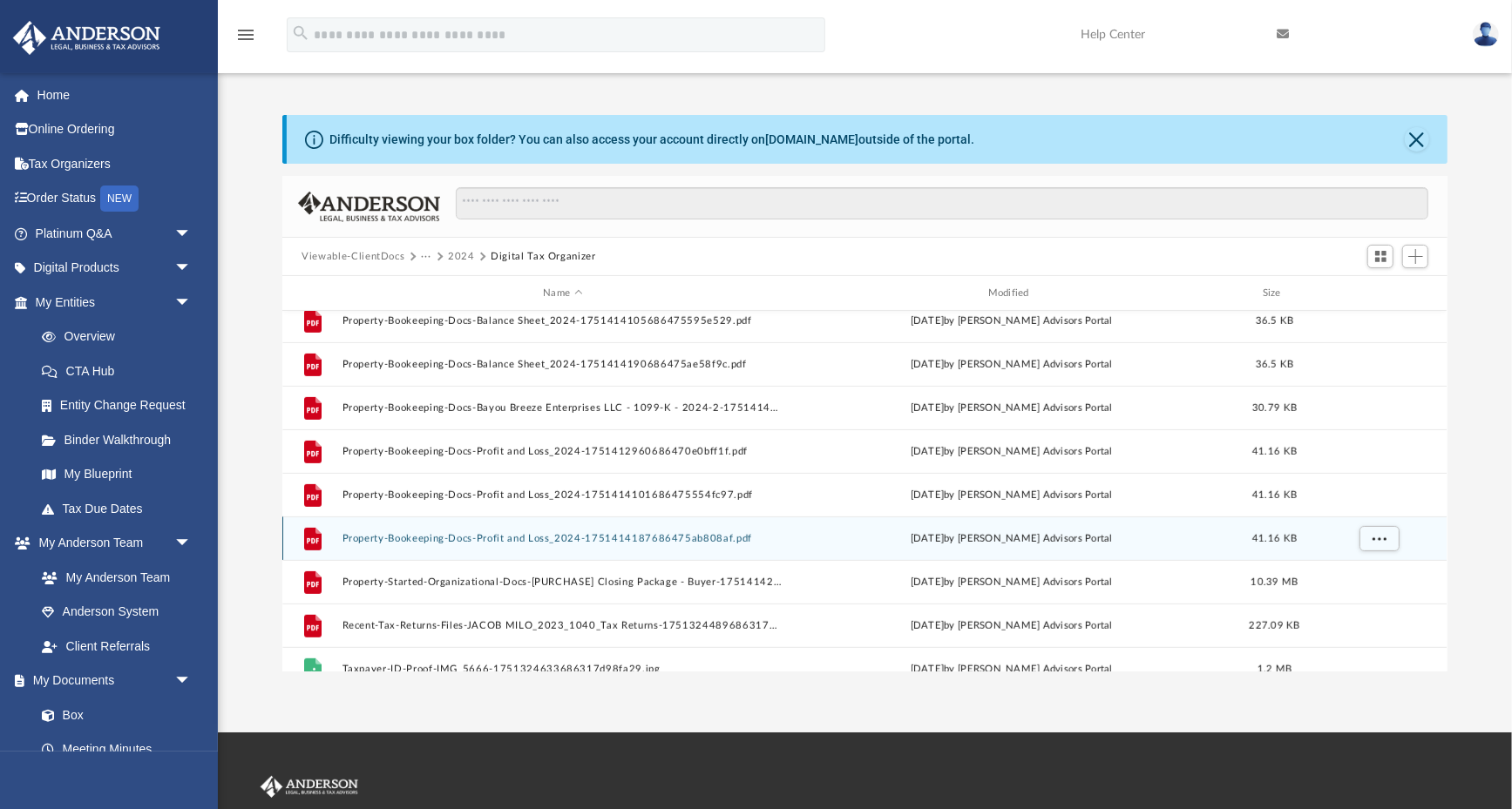
click at [609, 533] on button "Property-Bookeeping-Docs-Profit and Loss_2024-1751414187686475ab808af.pdf" at bounding box center [563, 539] width 441 height 12
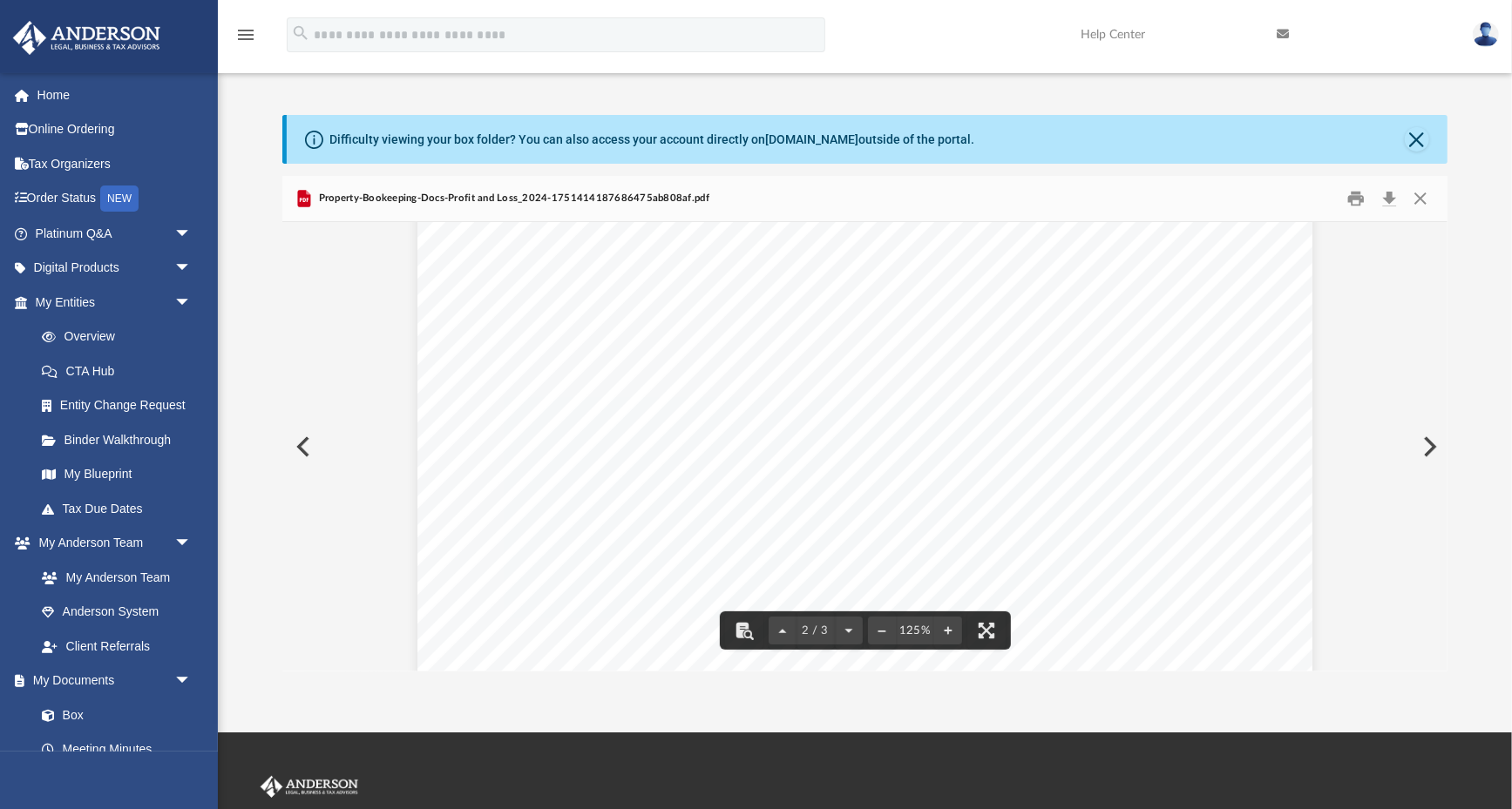
scroll to position [1545, 0]
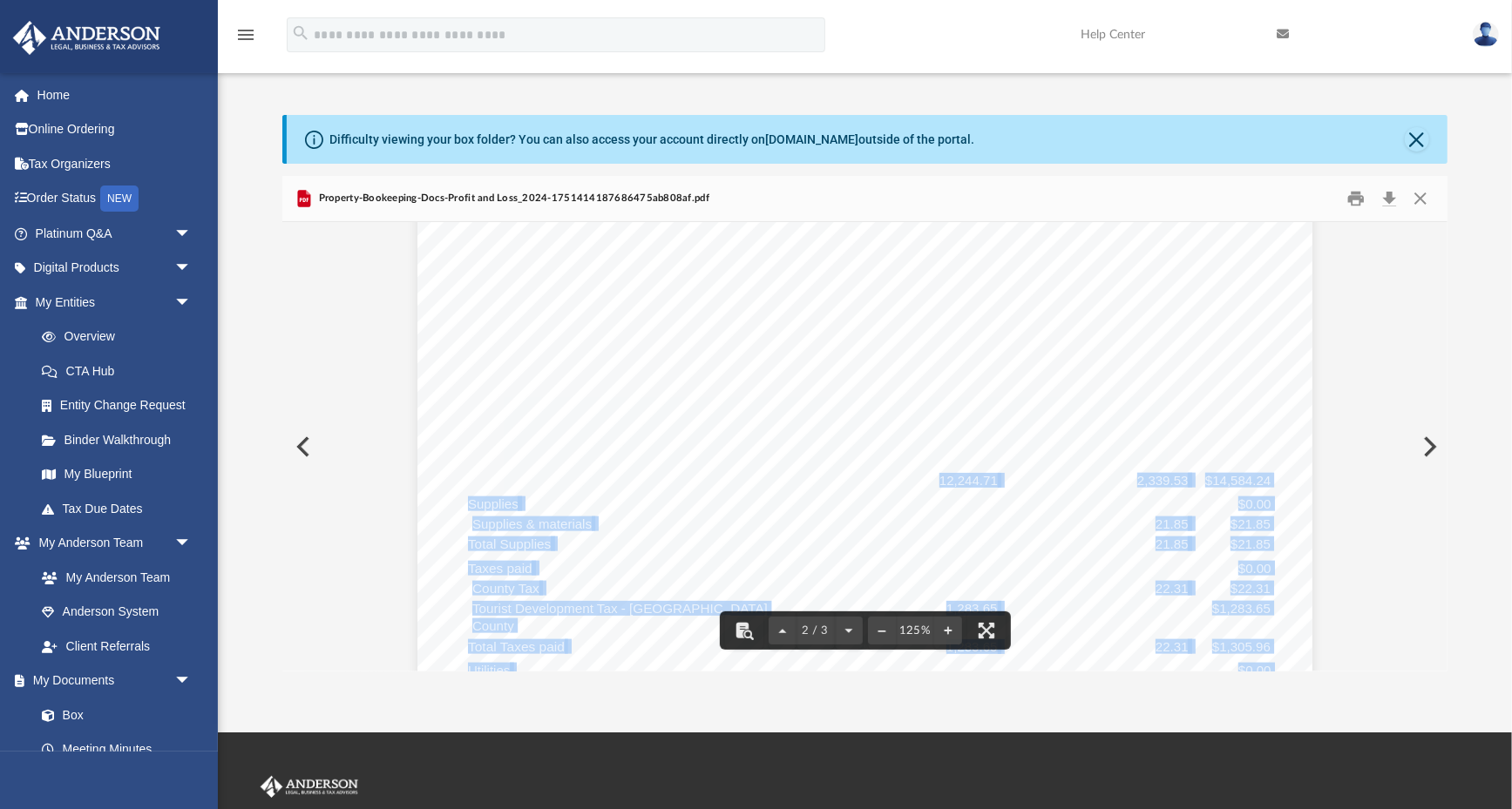
drag, startPoint x: 939, startPoint y: 476, endPoint x: 1001, endPoint y: 479, distance: 62.1
click at [1001, 479] on div "Coppermine Enterprises LLC Profit and Loss [DATE] - [DATE] Cash Basis [DATE] 09…" at bounding box center [865, 454] width 896 height 1158
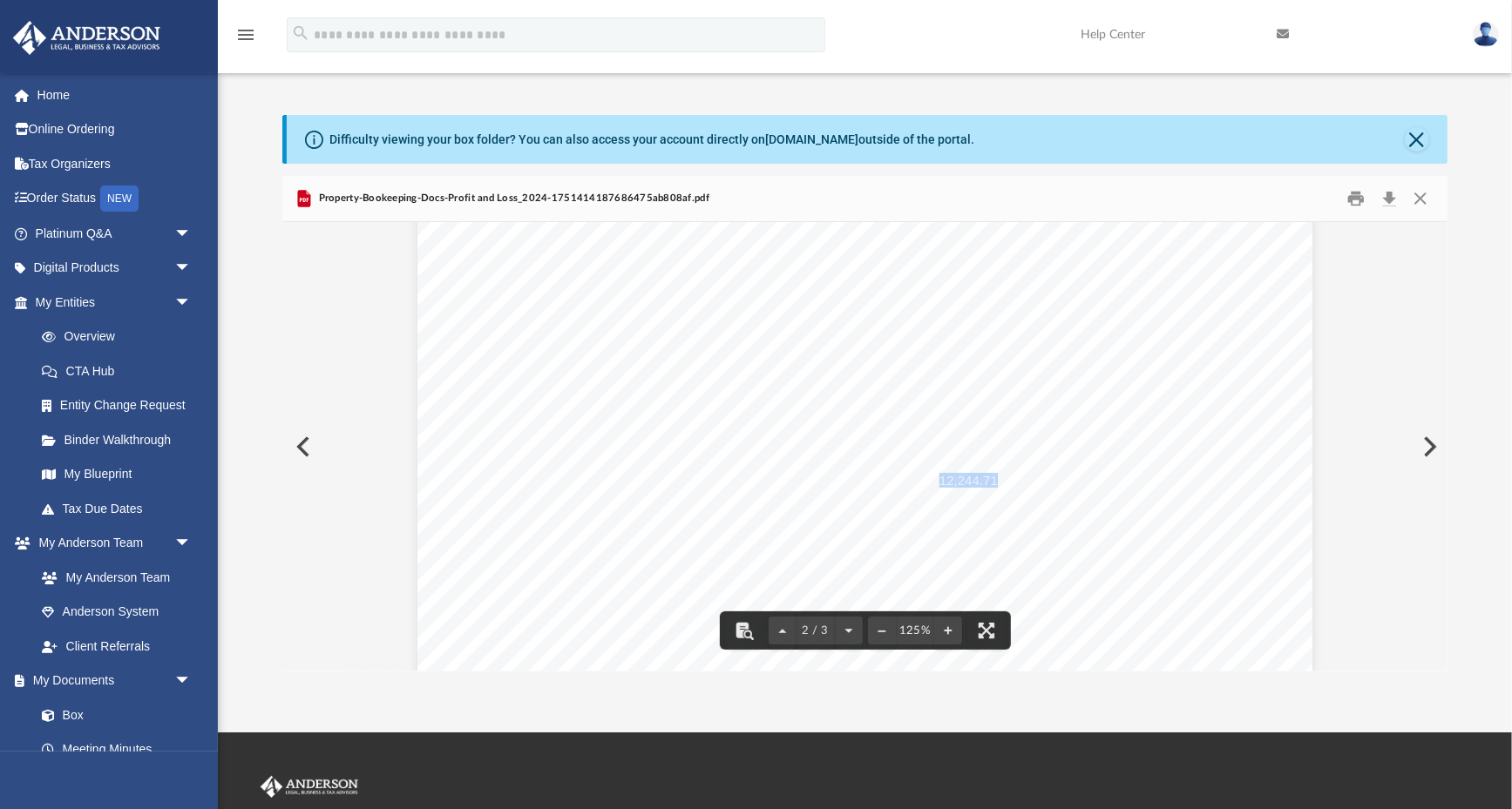
drag, startPoint x: 996, startPoint y: 479, endPoint x: 939, endPoint y: 479, distance: 57.0
click at [939, 479] on span "12,244.71" at bounding box center [968, 480] width 58 height 13
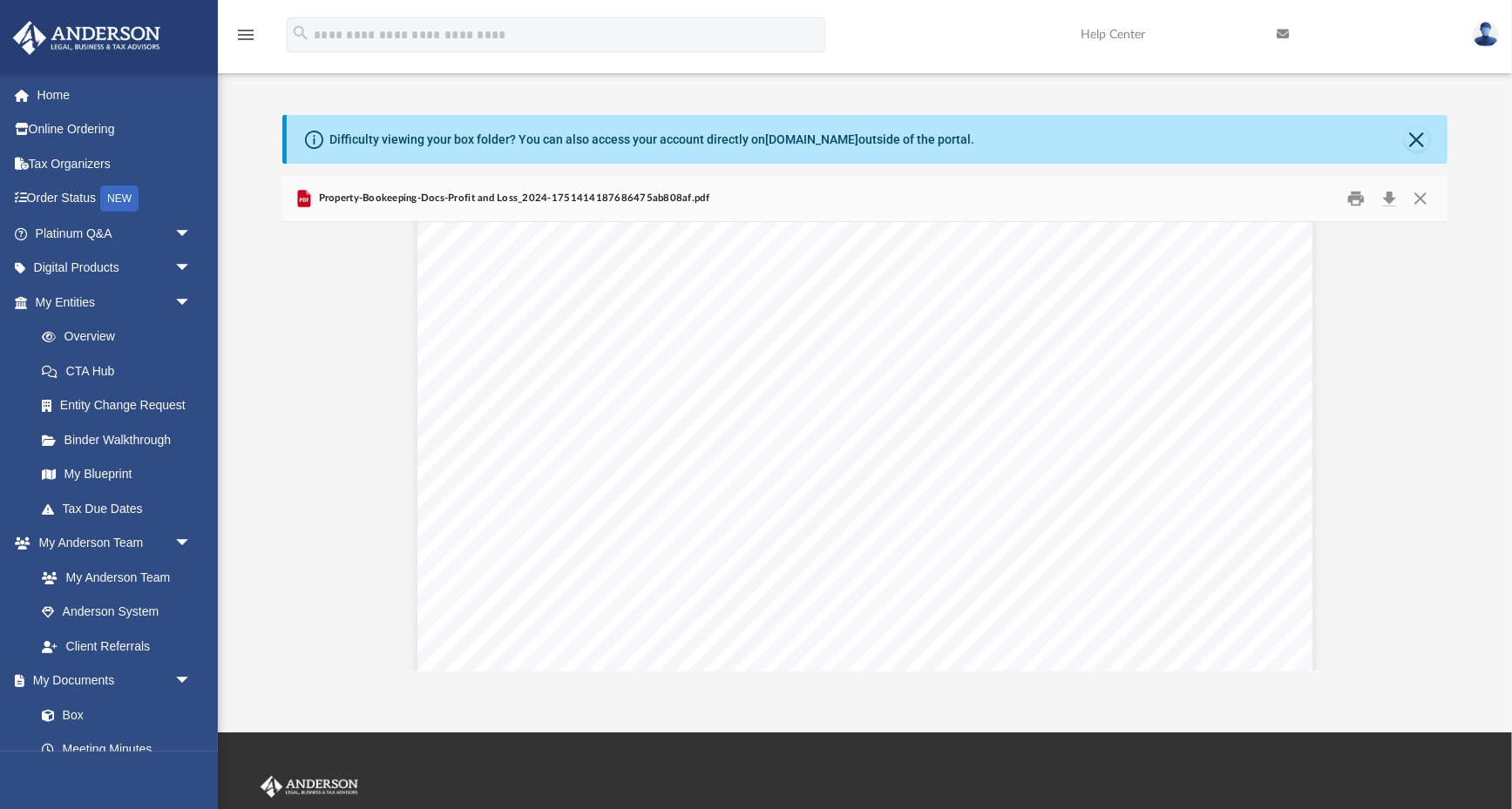
scroll to position [1482, 0]
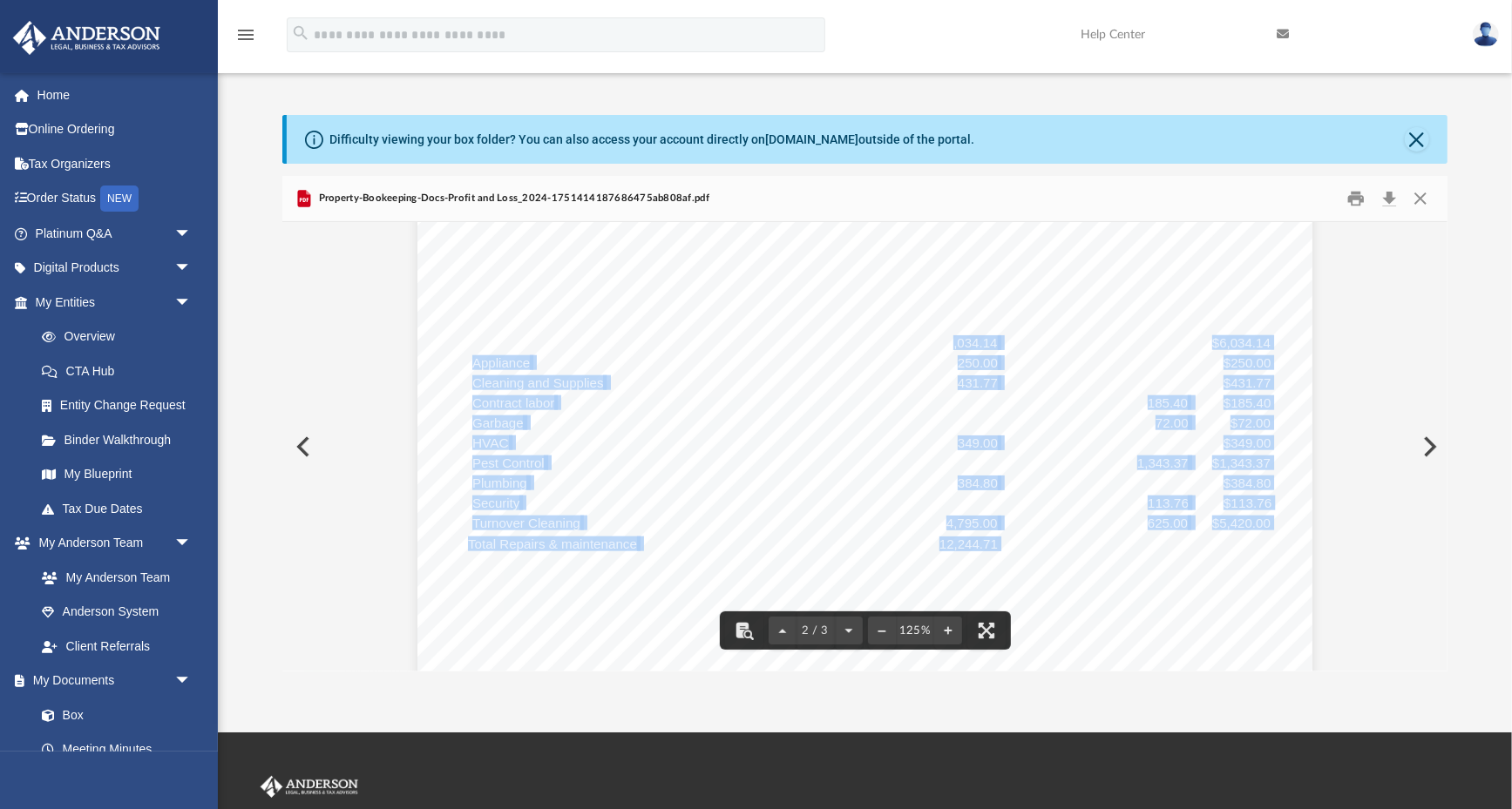
drag, startPoint x: 997, startPoint y: 543, endPoint x: 953, endPoint y: 346, distance: 201.9
click at [953, 346] on div "Coppermine Enterprises LLC Profit and Loss [DATE] - [DATE] Cash Basis [DATE] 09…" at bounding box center [865, 517] width 896 height 1158
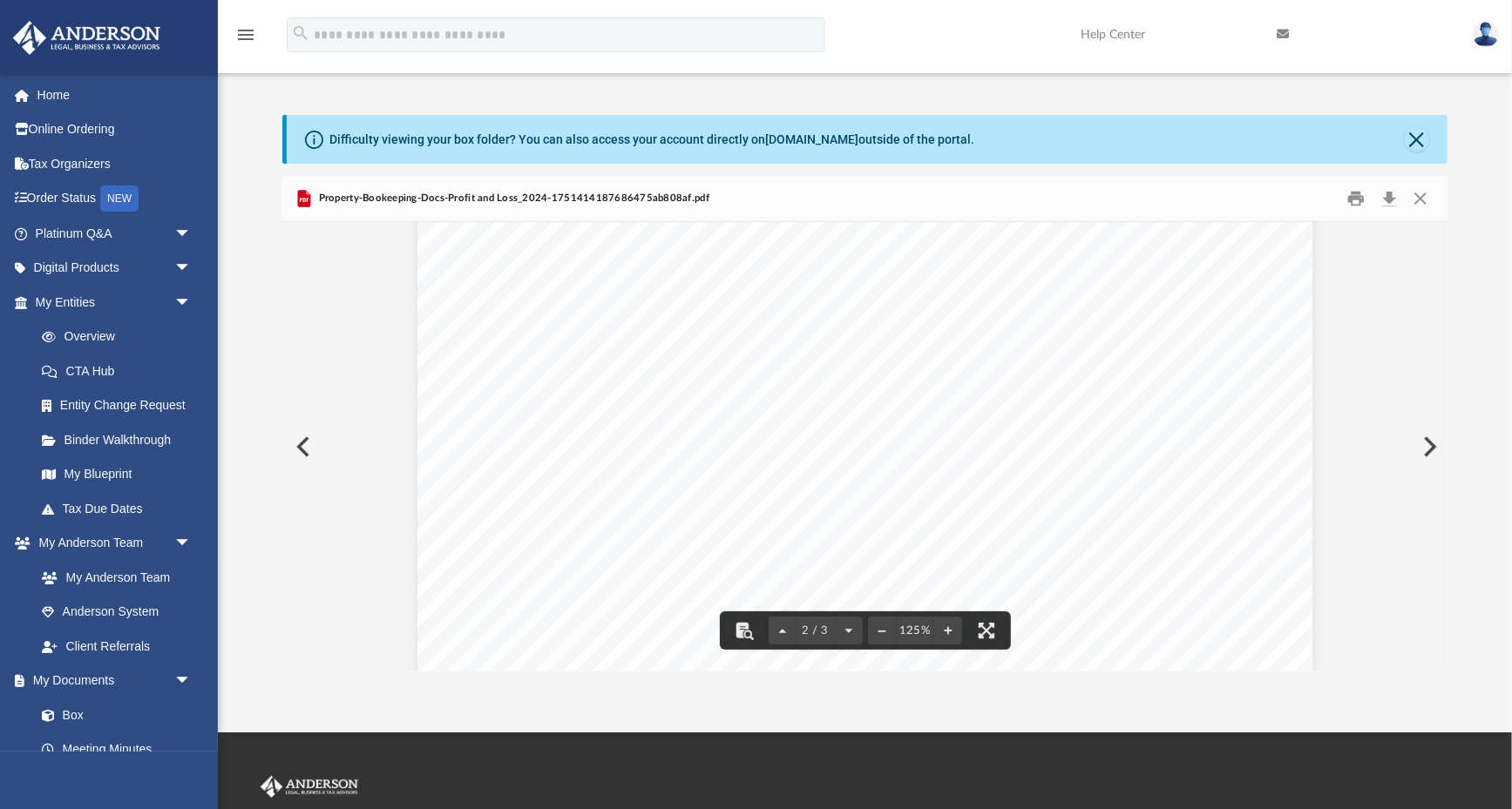
click at [965, 382] on span "431.77" at bounding box center [977, 382] width 40 height 13
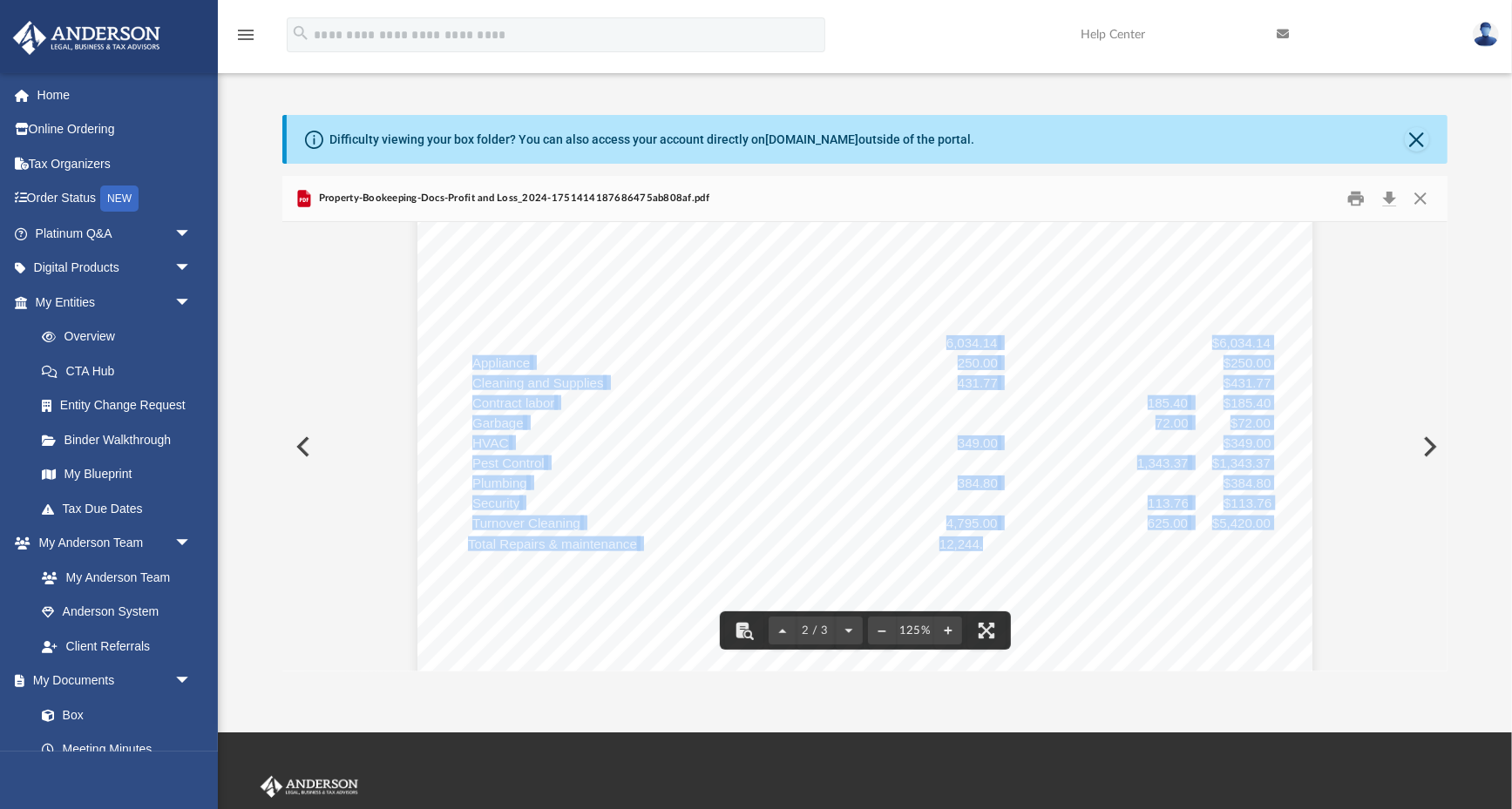
drag, startPoint x: 947, startPoint y: 342, endPoint x: 985, endPoint y: 538, distance: 199.6
click at [985, 538] on div "Coppermine Enterprises LLC Profit and Loss [DATE] - [DATE] Cash Basis [DATE] 09…" at bounding box center [865, 517] width 896 height 1158
click at [985, 538] on span "12,244.71" at bounding box center [968, 543] width 58 height 13
drag, startPoint x: 996, startPoint y: 543, endPoint x: 949, endPoint y: 342, distance: 206.4
click at [949, 342] on div "Coppermine Enterprises LLC Profit and Loss [DATE] - [DATE] Cash Basis [DATE] 09…" at bounding box center [865, 517] width 896 height 1158
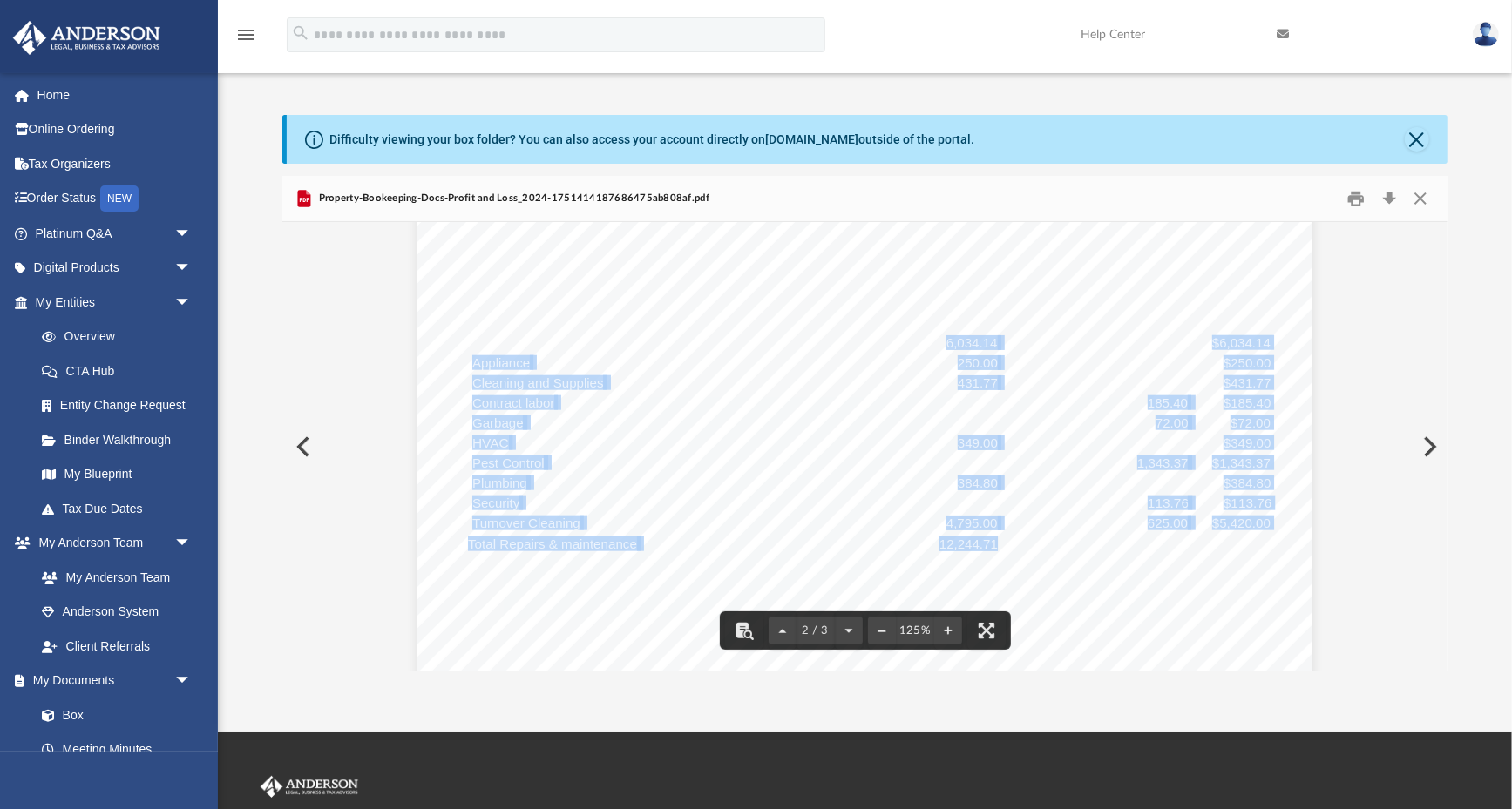
click at [949, 342] on span "6,034.14" at bounding box center [972, 342] width 51 height 13
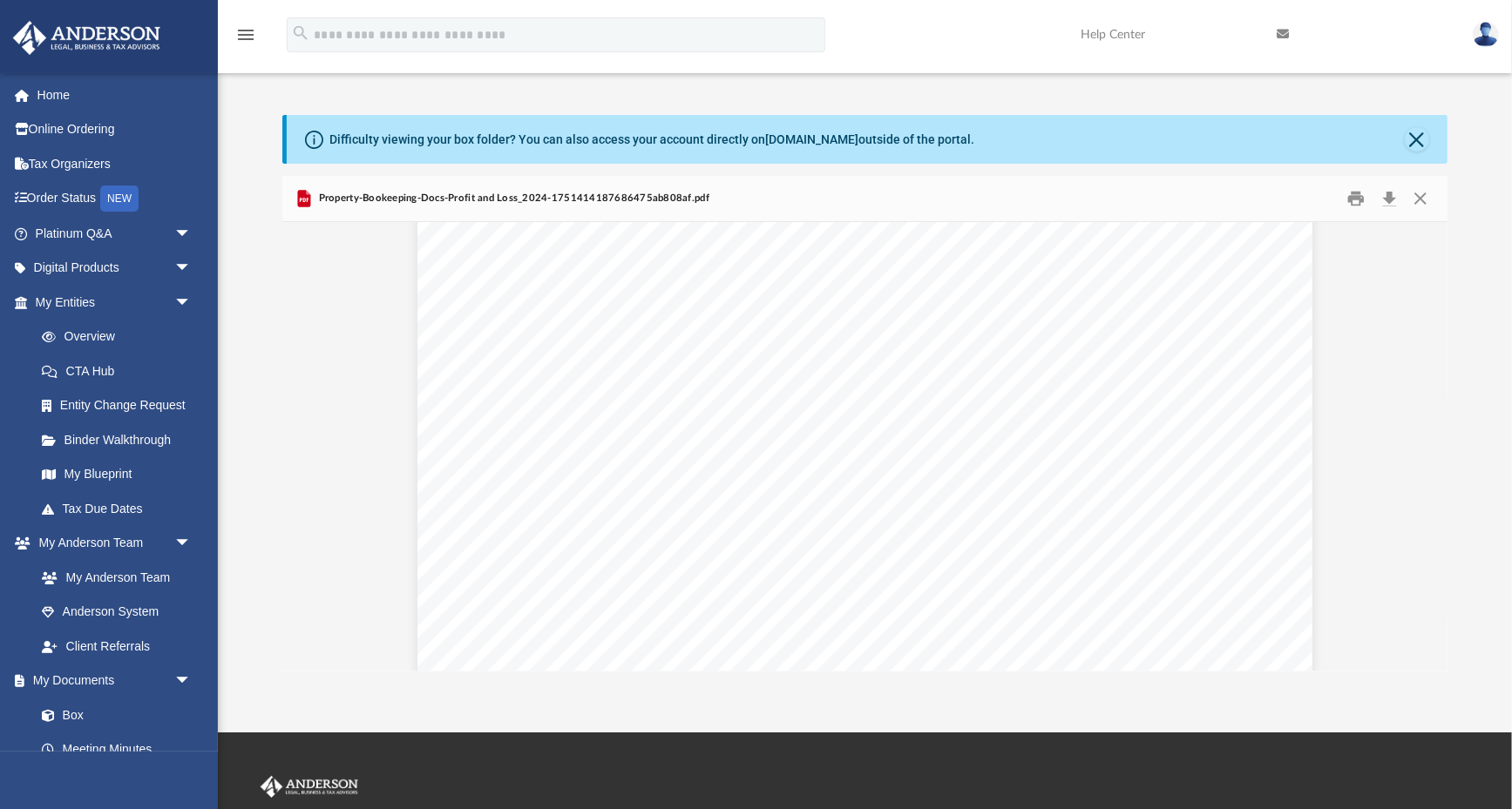
scroll to position [2915, 0]
